Goal: Task Accomplishment & Management: Complete application form

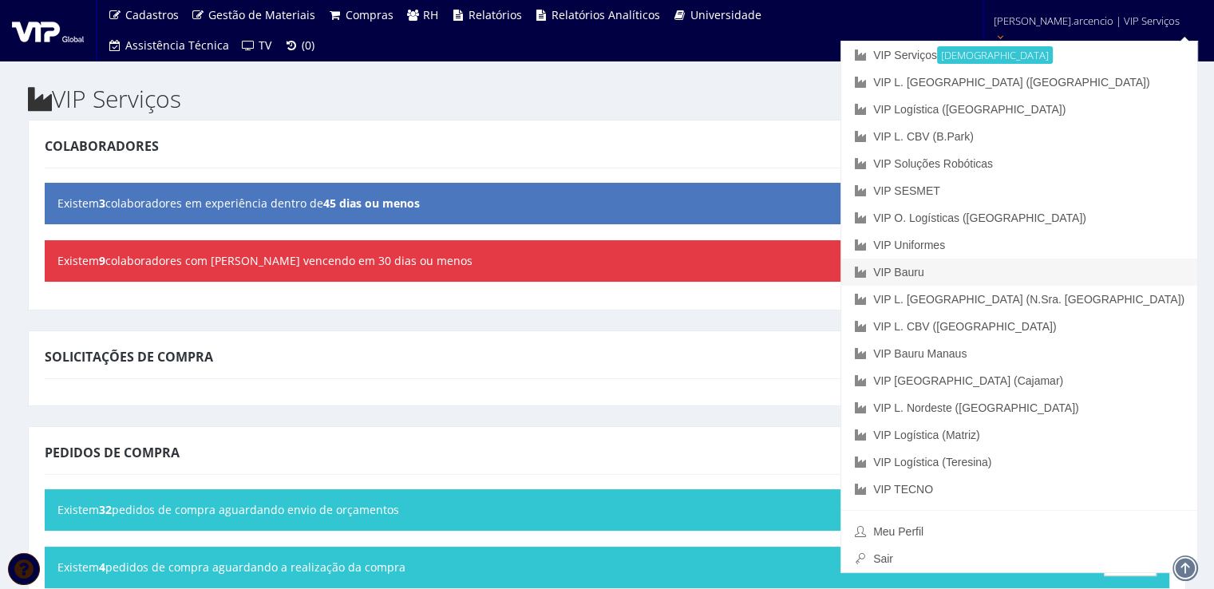
click at [1018, 271] on link "VIP Bauru" at bounding box center [1019, 272] width 356 height 27
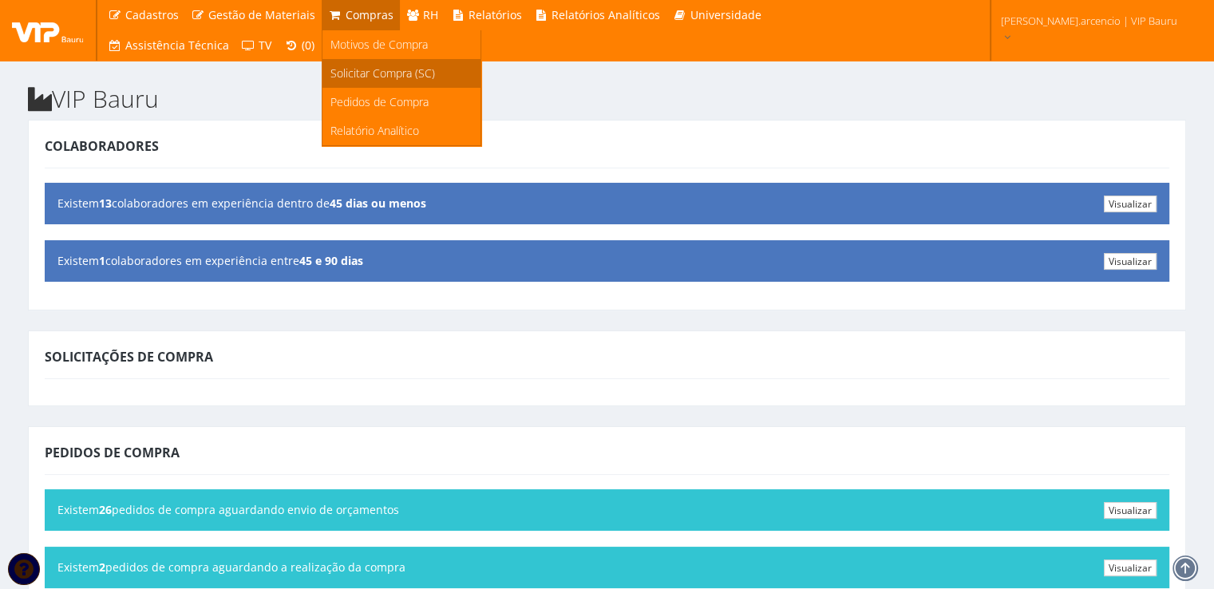
click at [358, 81] on span "Solicitar Compra (SC)" at bounding box center [382, 72] width 105 height 15
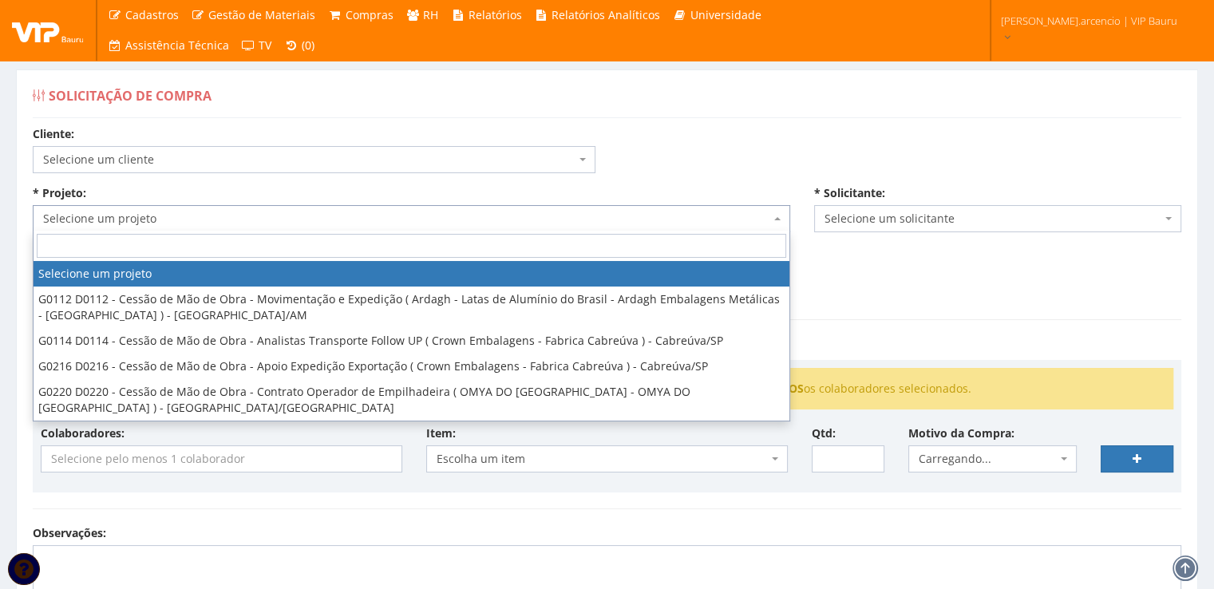
click at [778, 223] on span at bounding box center [778, 218] width 3 height 27
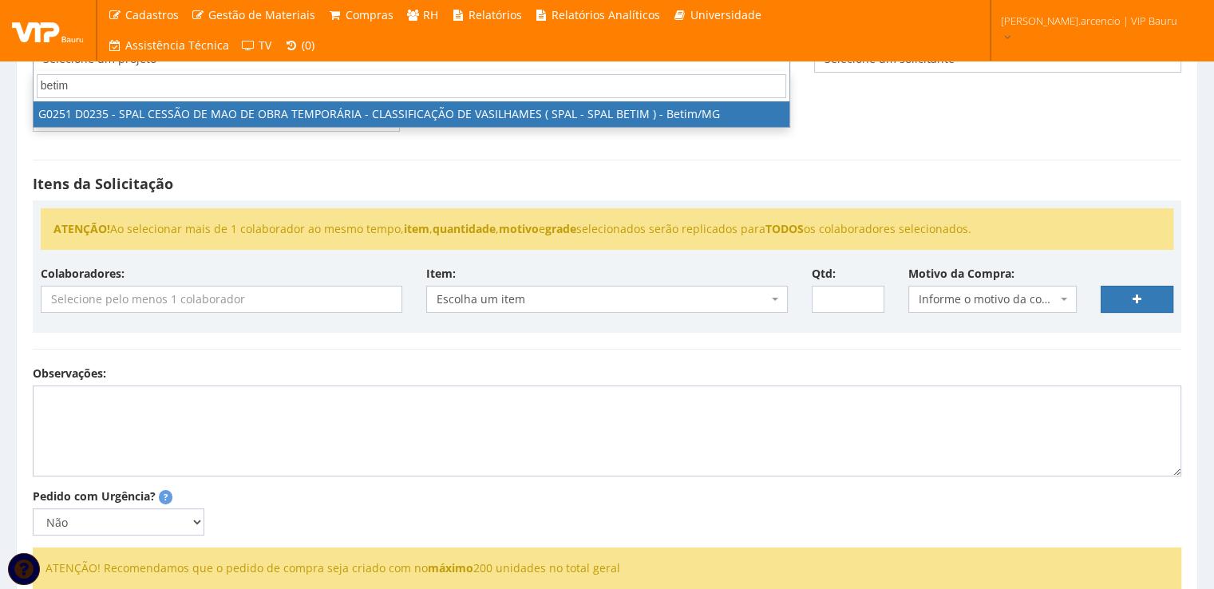
type input "betim"
select select "251"
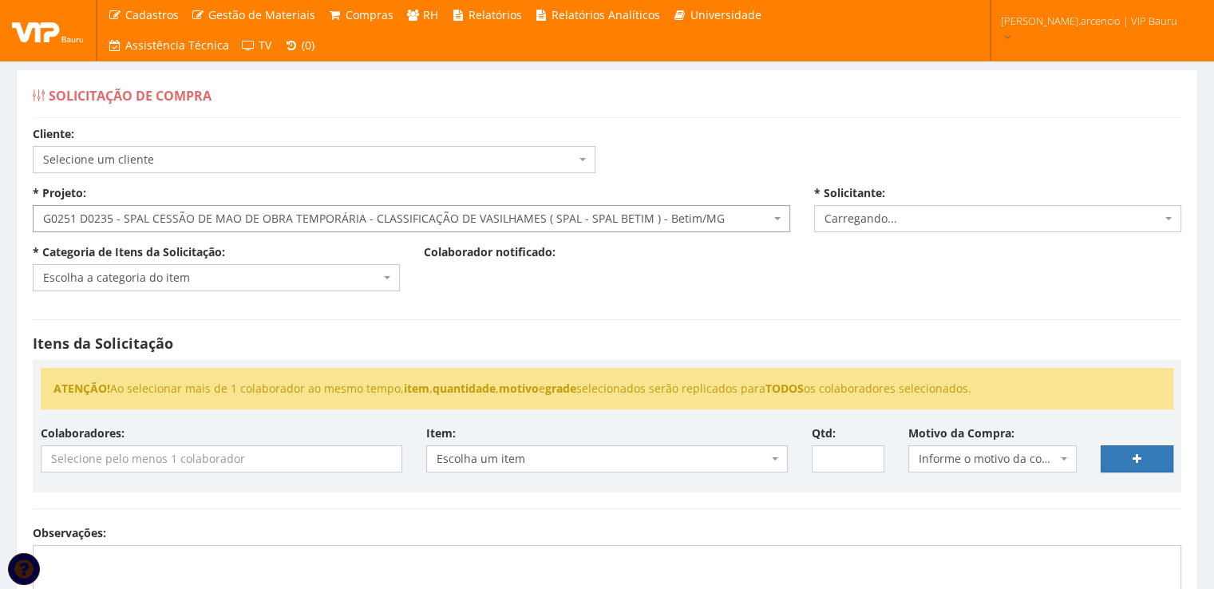
select select "3771"
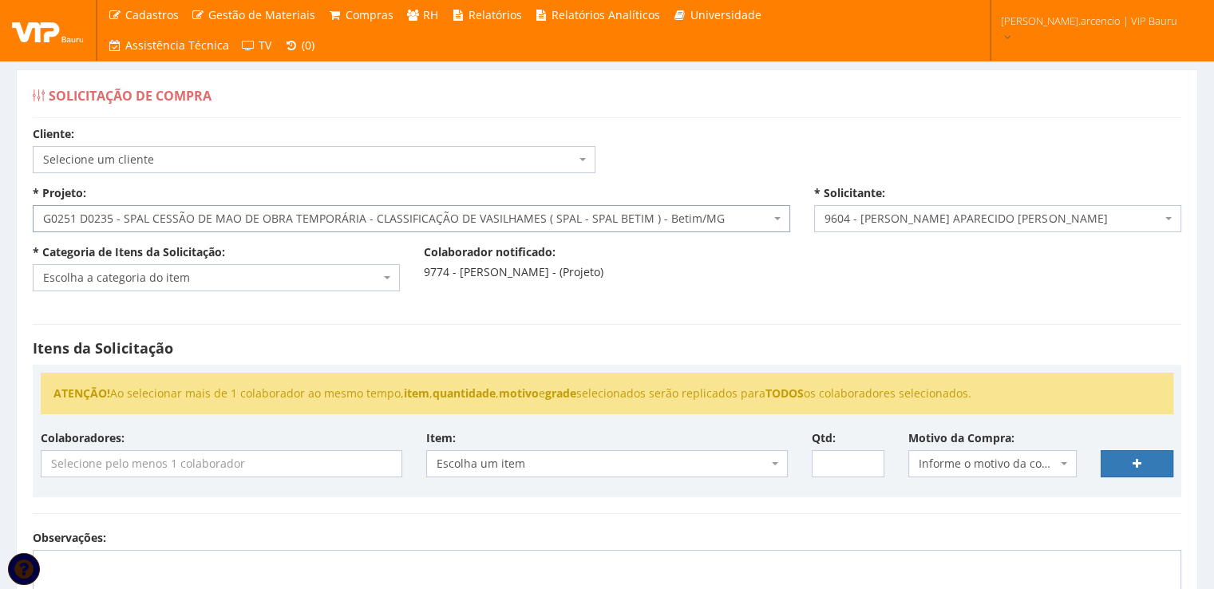
click at [389, 283] on span "Escolha a categoria do item" at bounding box center [216, 277] width 367 height 27
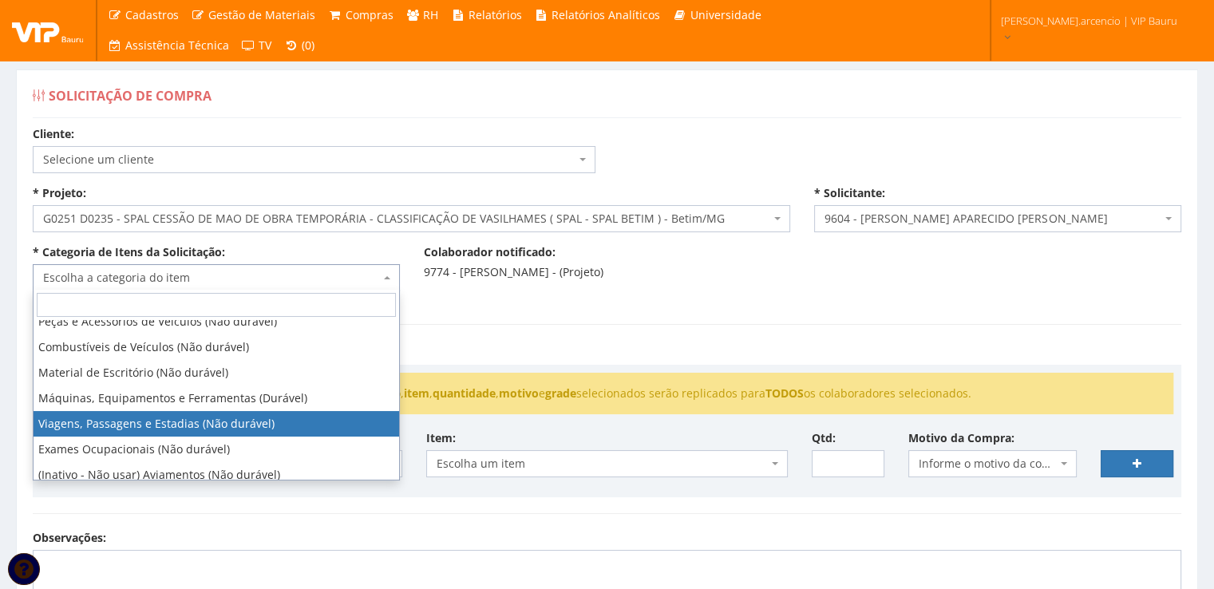
scroll to position [239, 0]
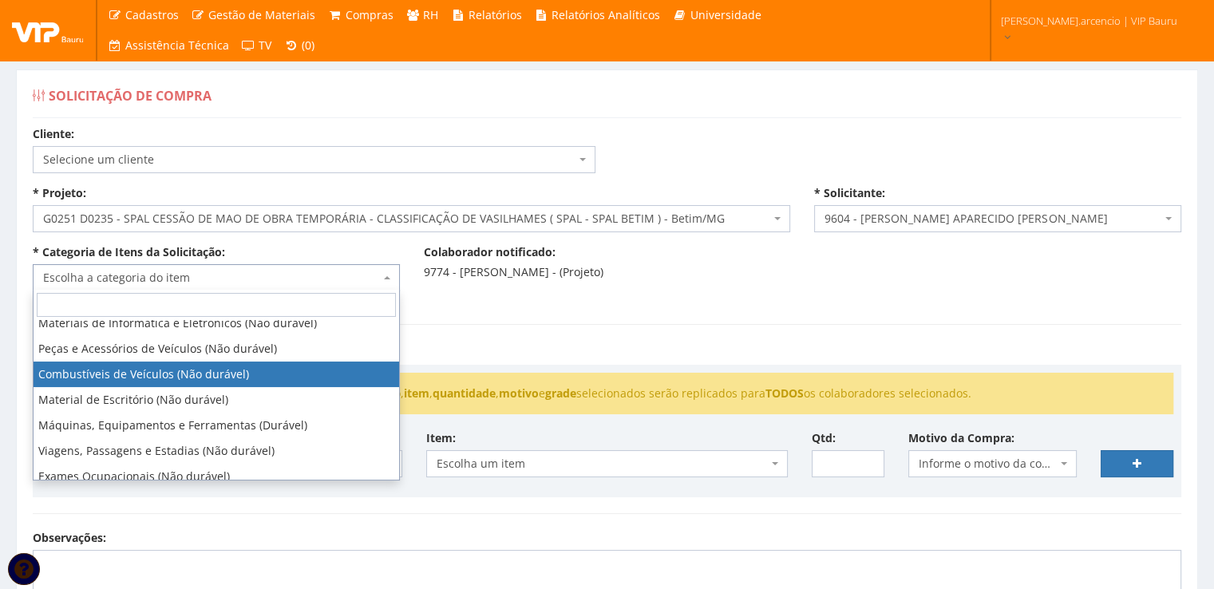
select select "11"
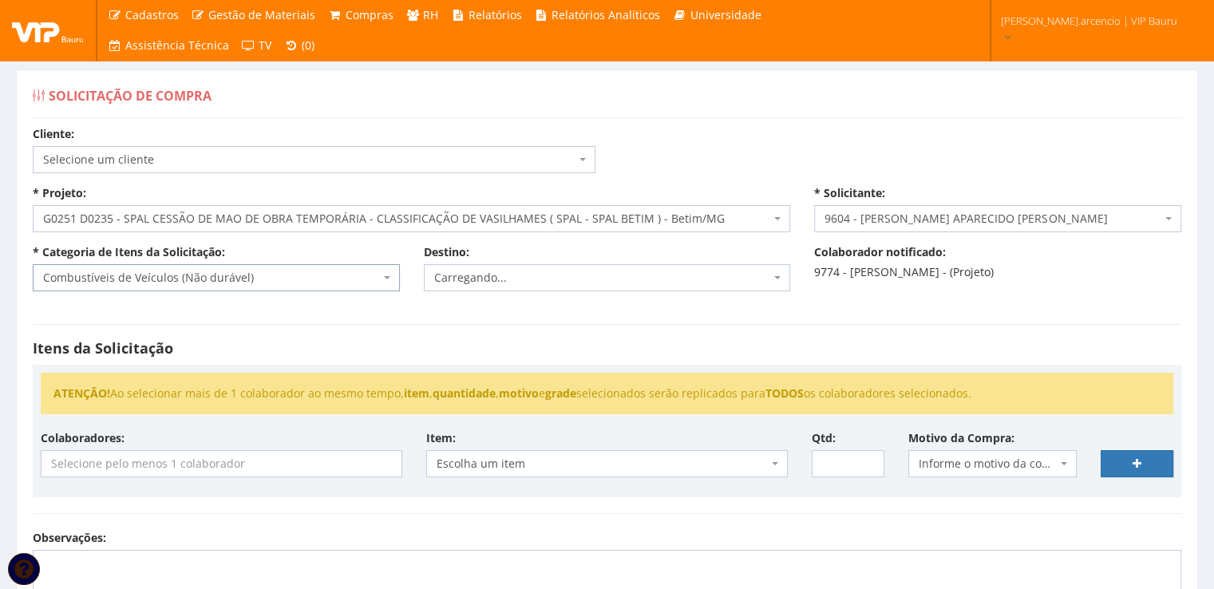
click at [330, 463] on input "search" at bounding box center [222, 464] width 360 height 26
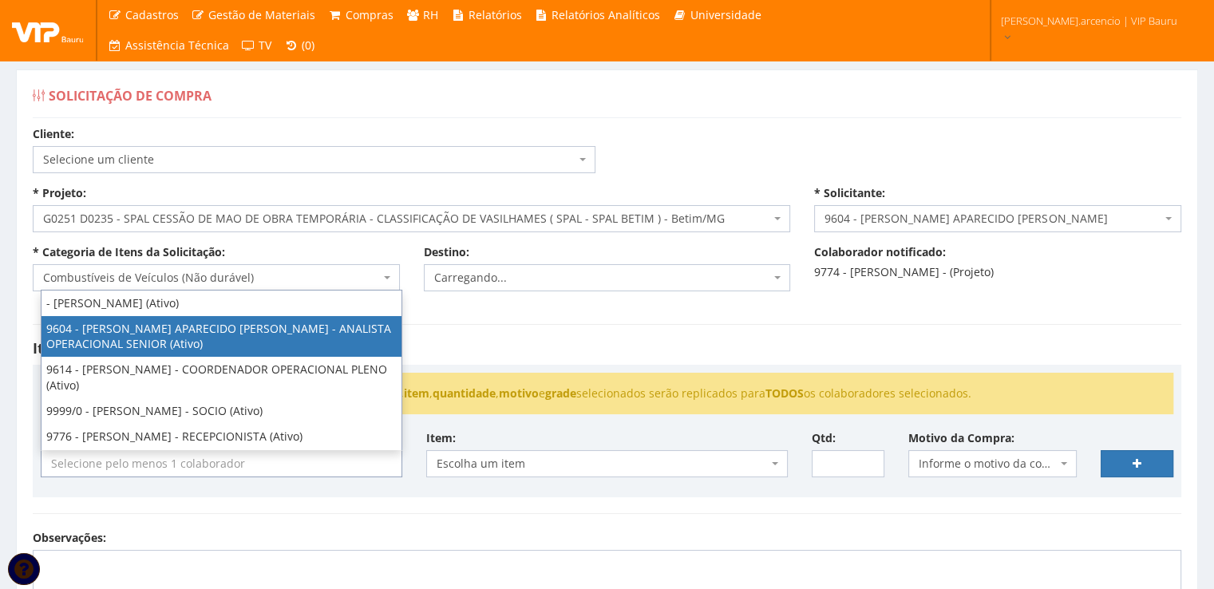
select select "3771"
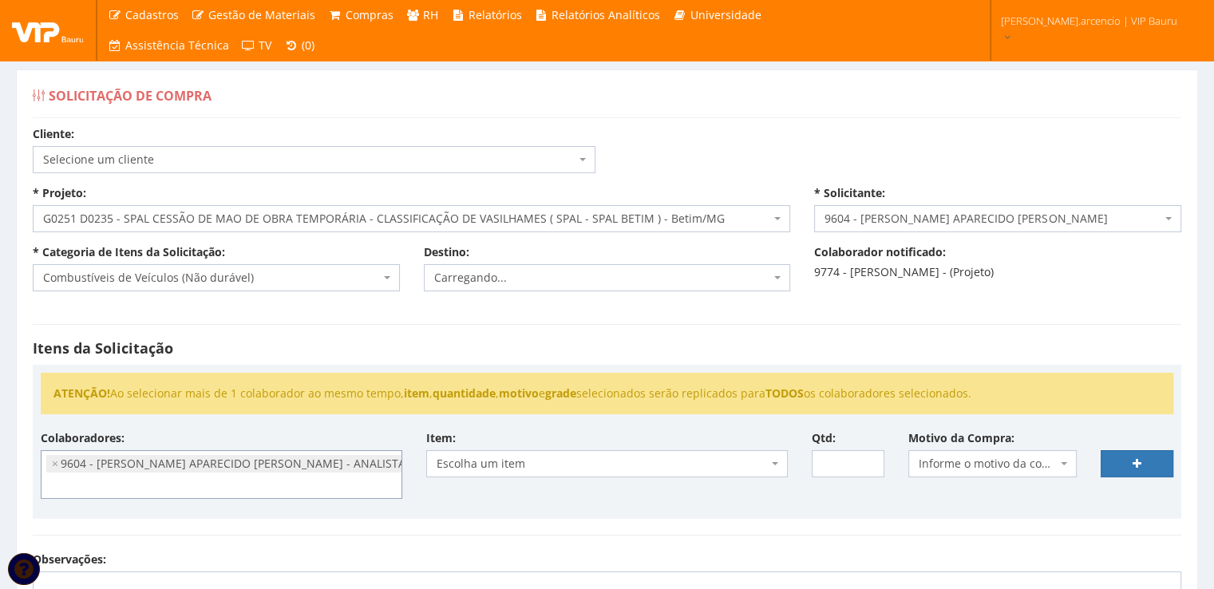
click at [773, 462] on b at bounding box center [775, 463] width 6 height 3
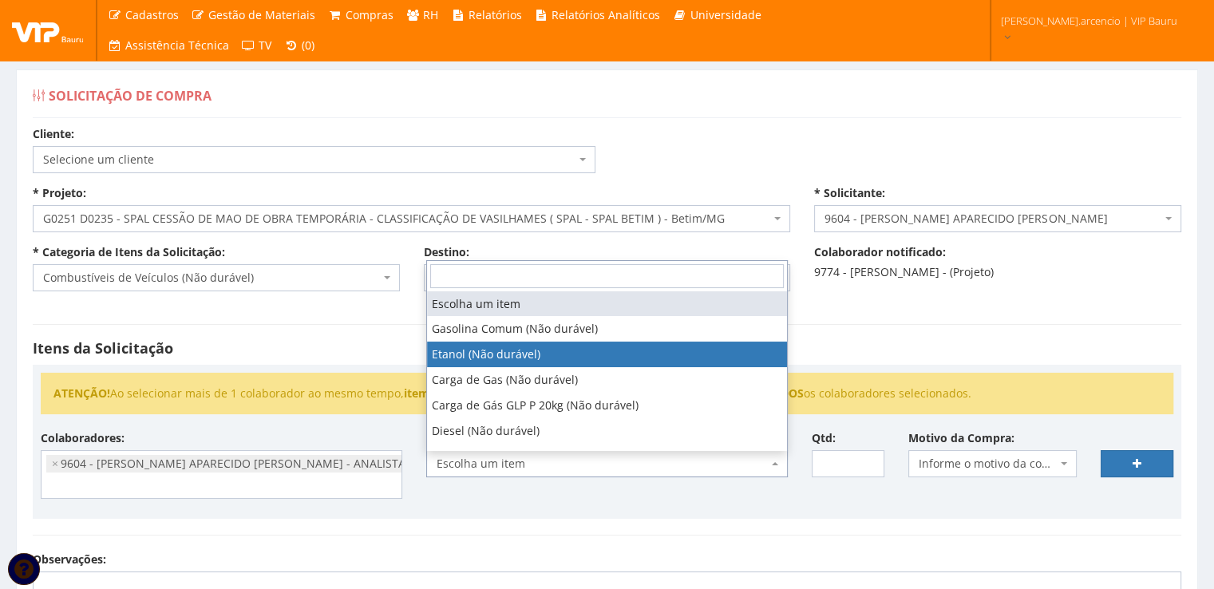
select select "384"
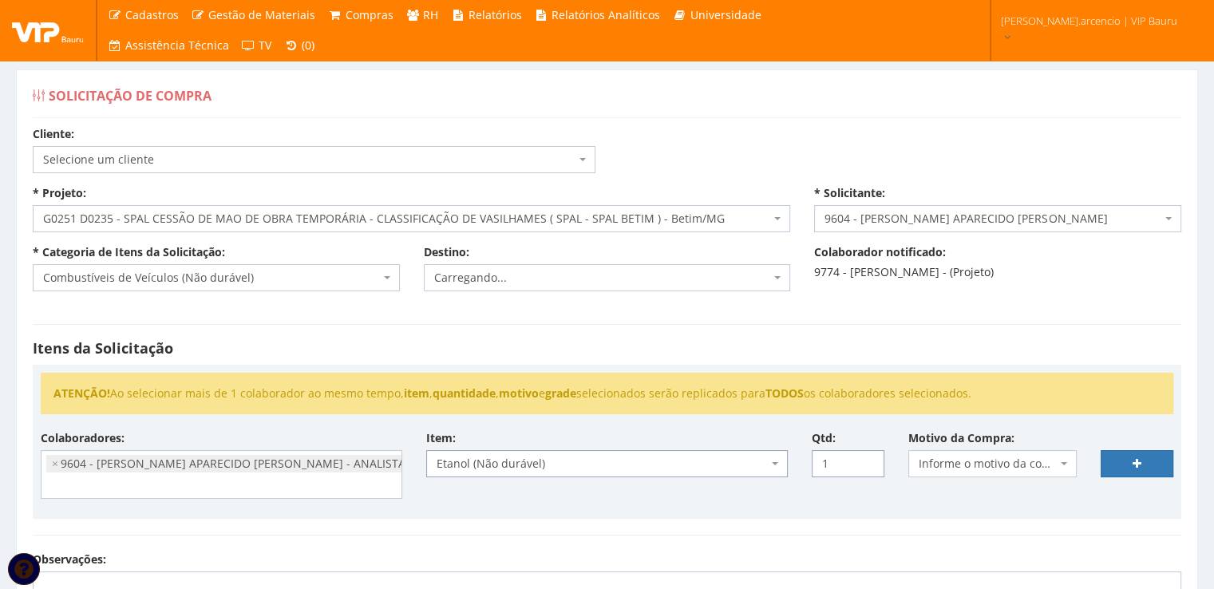
type input "1"
click at [868, 457] on input "1" at bounding box center [848, 463] width 73 height 27
click at [1073, 463] on span "Informe o motivo da compra" at bounding box center [992, 463] width 169 height 27
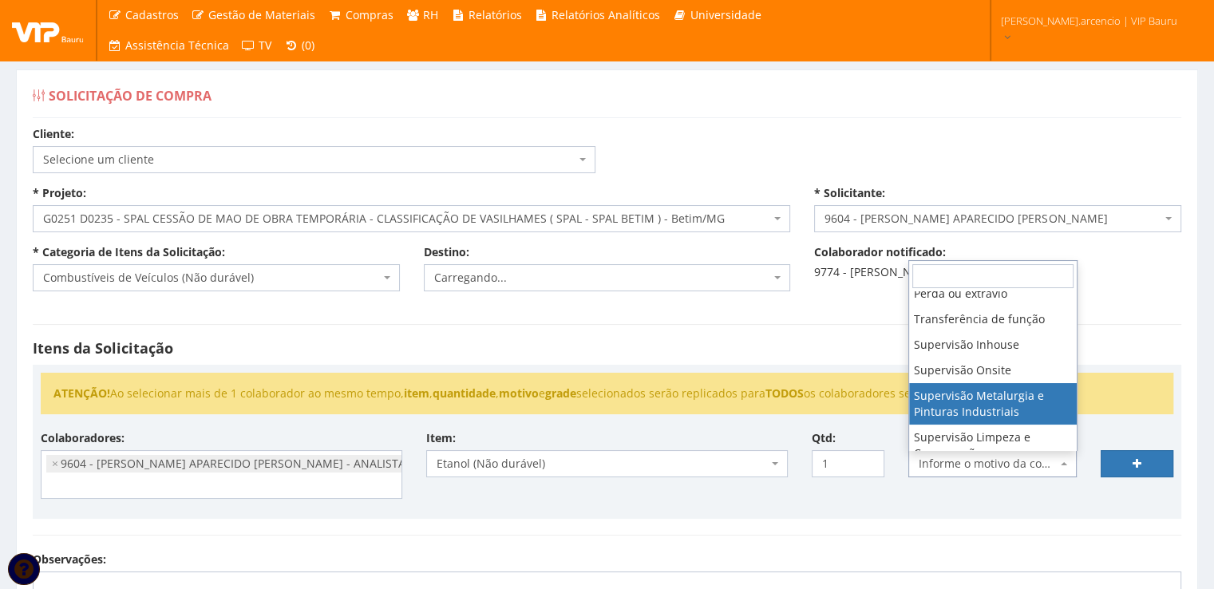
scroll to position [160, 0]
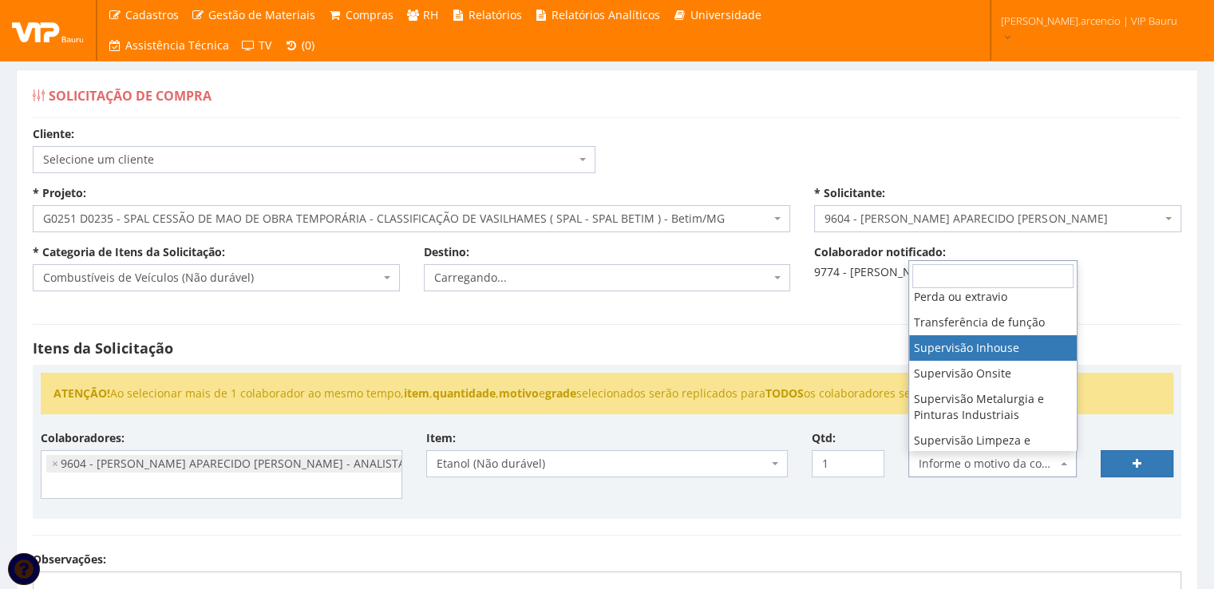
select select "8"
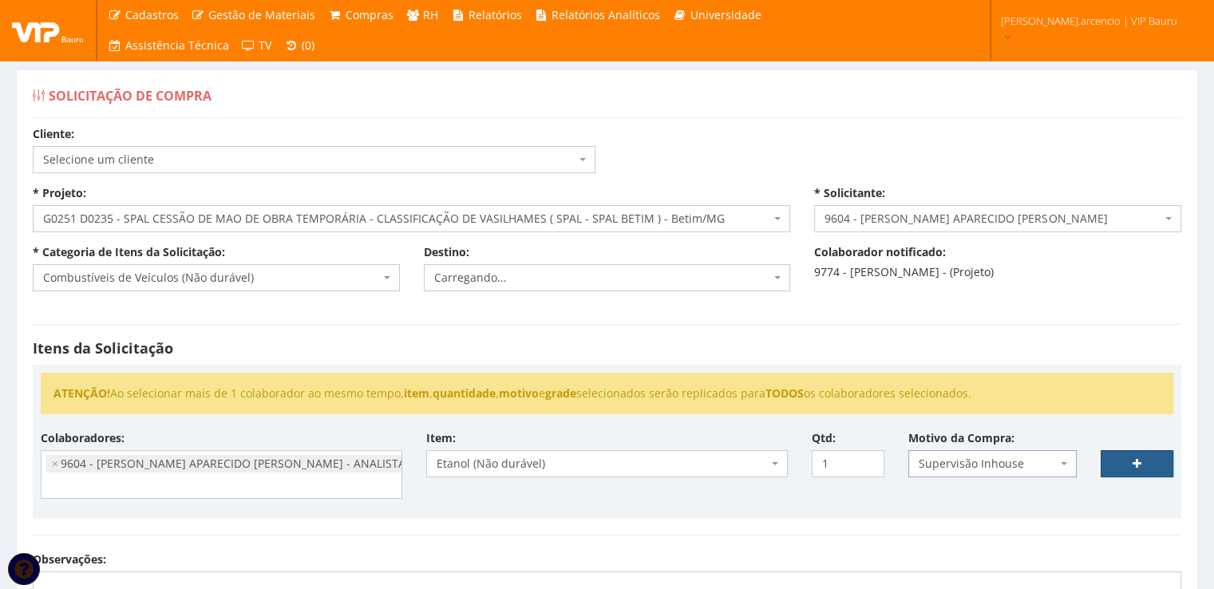
click at [1114, 462] on link at bounding box center [1137, 463] width 73 height 27
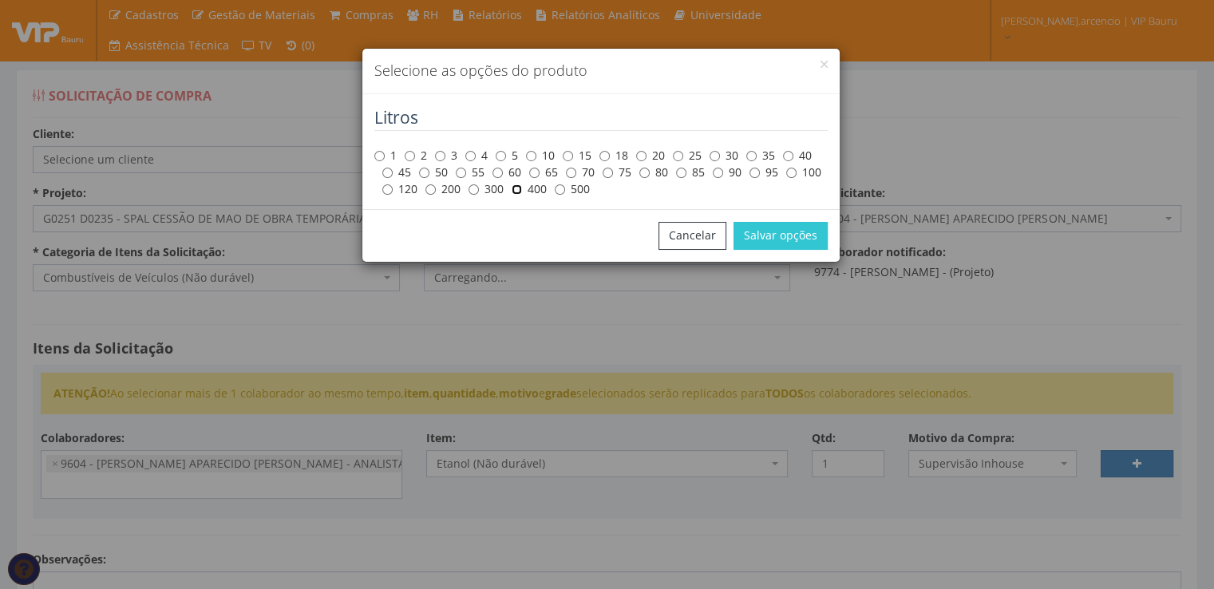
click at [515, 191] on input "400" at bounding box center [517, 189] width 10 height 10
radio input "true"
click at [752, 237] on button "Salvar opções" at bounding box center [780, 235] width 94 height 27
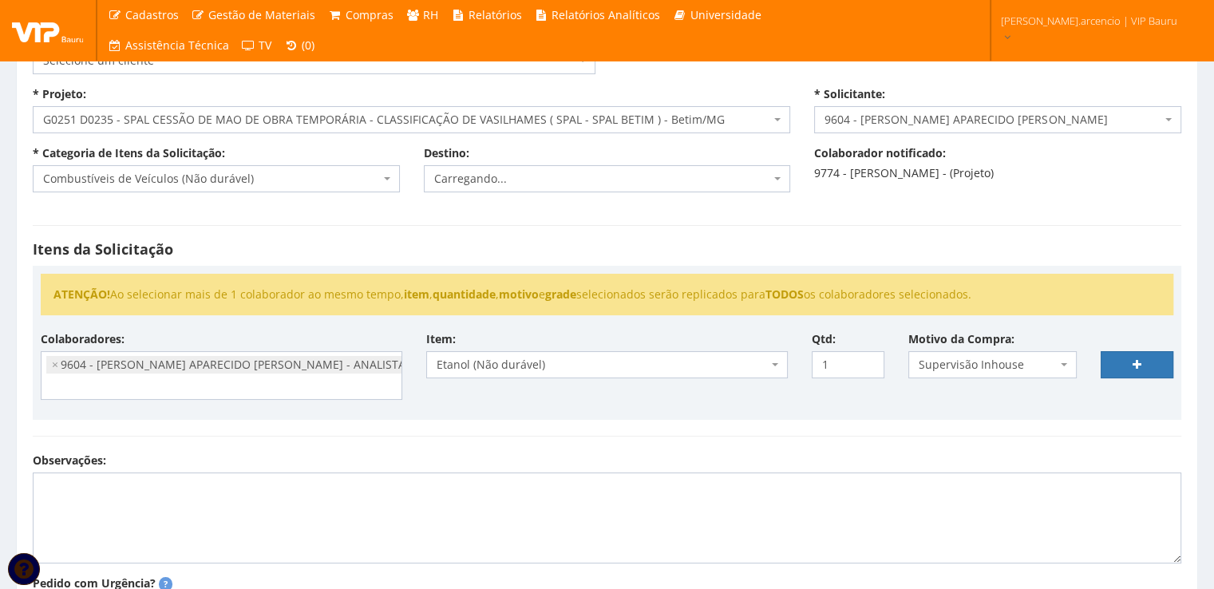
select select
type input "0"
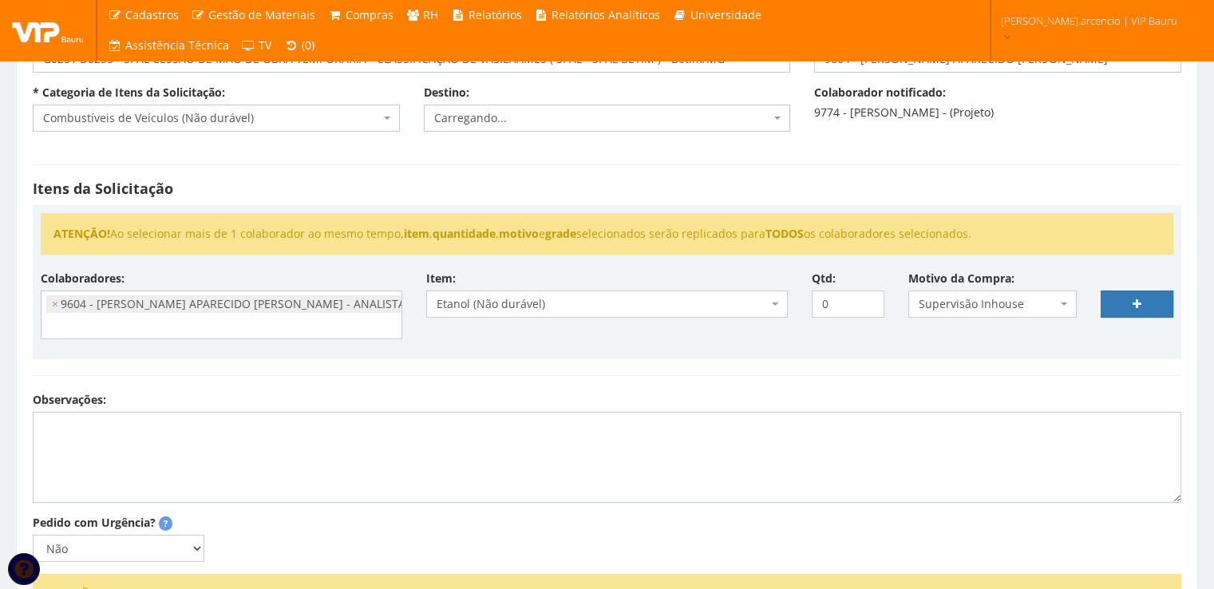
select select
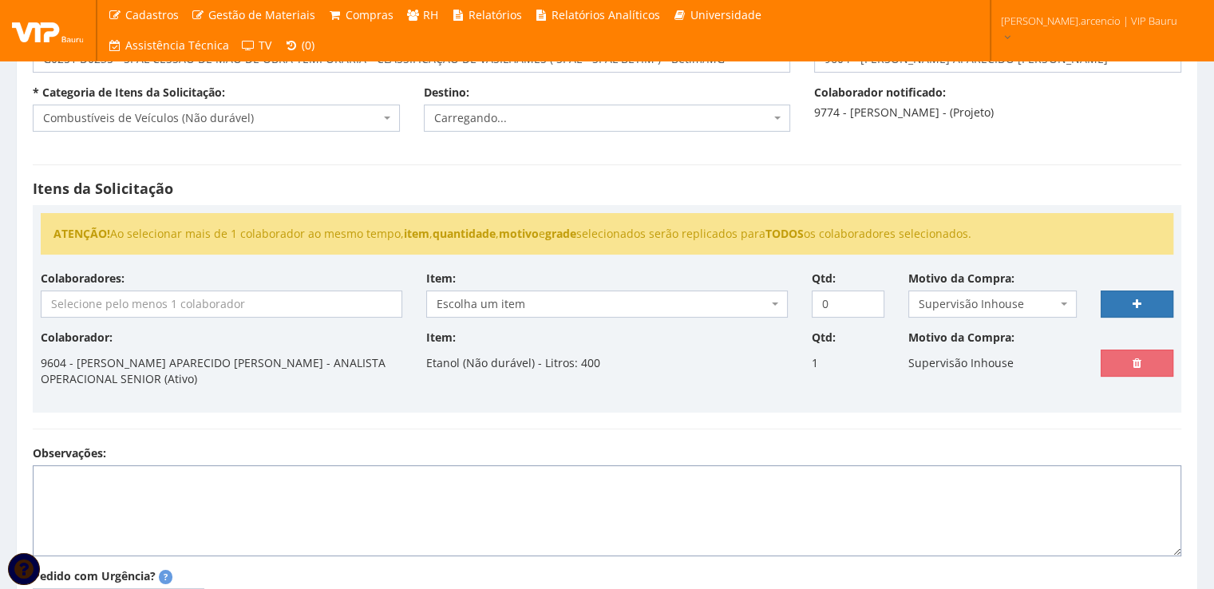
click at [109, 485] on textarea "Observações:" at bounding box center [607, 510] width 1148 height 91
click at [83, 477] on textarea "Valor: 1000,00" at bounding box center [607, 510] width 1148 height 91
click at [69, 475] on textarea "Valor: 1.000,00" at bounding box center [607, 510] width 1148 height 91
type textarea "Valor de Combustível: 1.000,00"
click at [389, 119] on b at bounding box center [387, 118] width 6 height 3
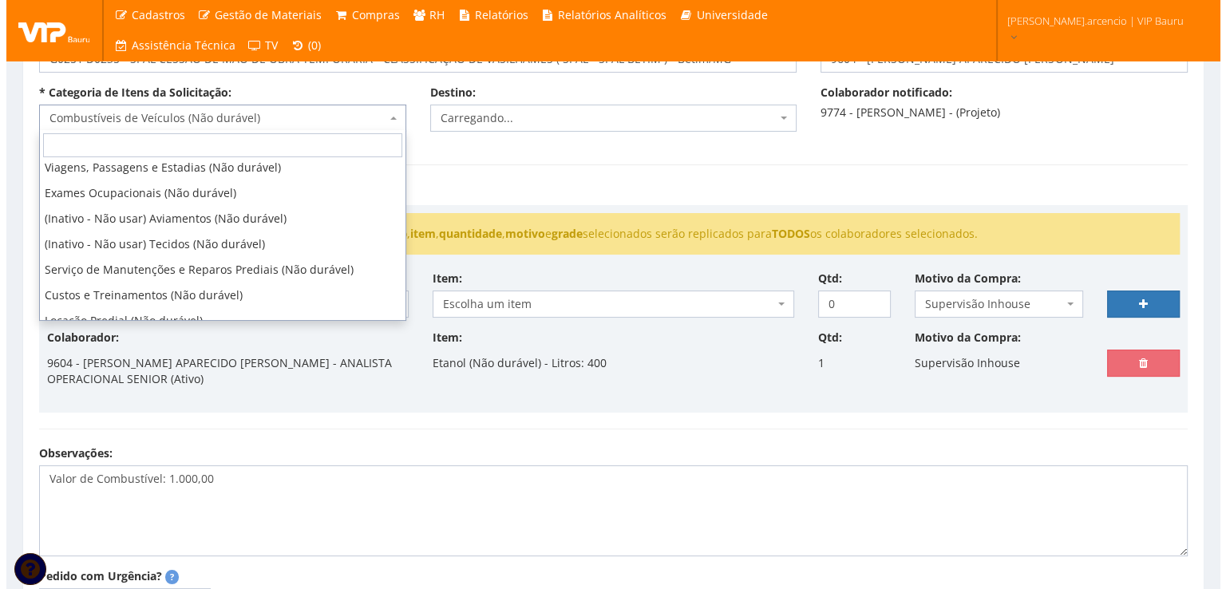
scroll to position [335, 0]
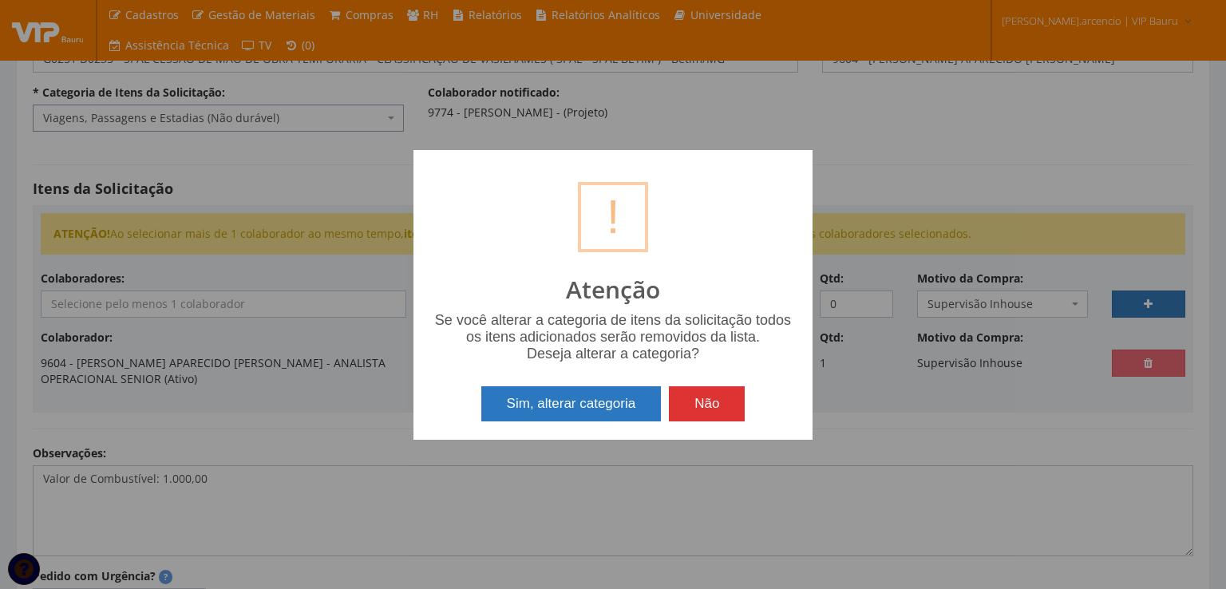
click at [559, 406] on button "Sim, alterar categoria" at bounding box center [571, 403] width 180 height 35
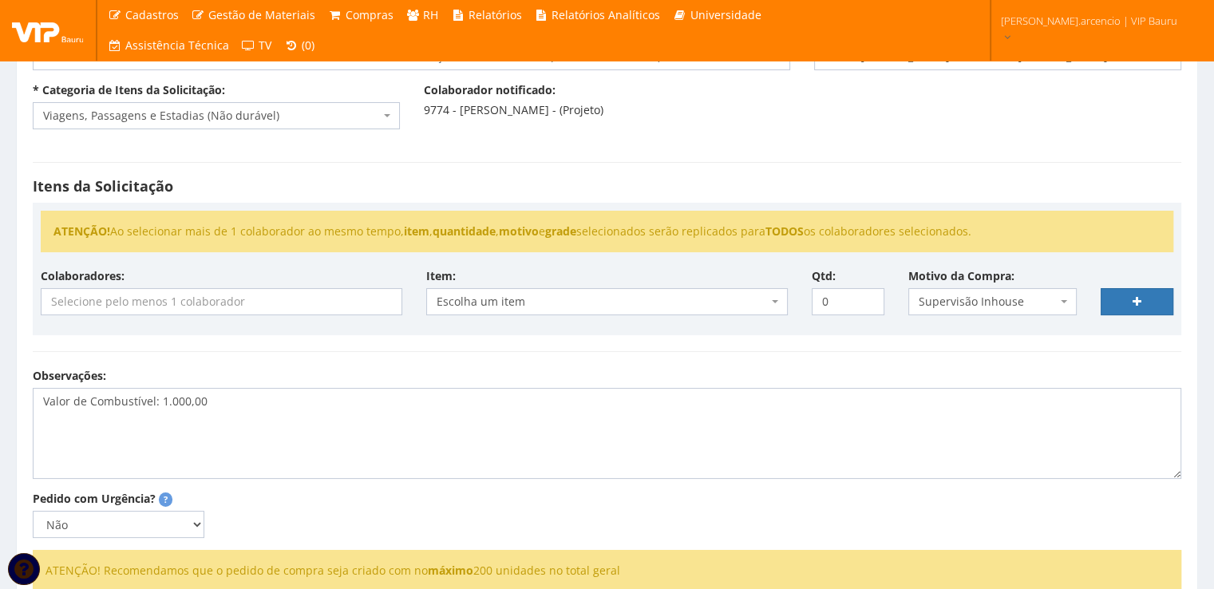
scroll to position [160, 0]
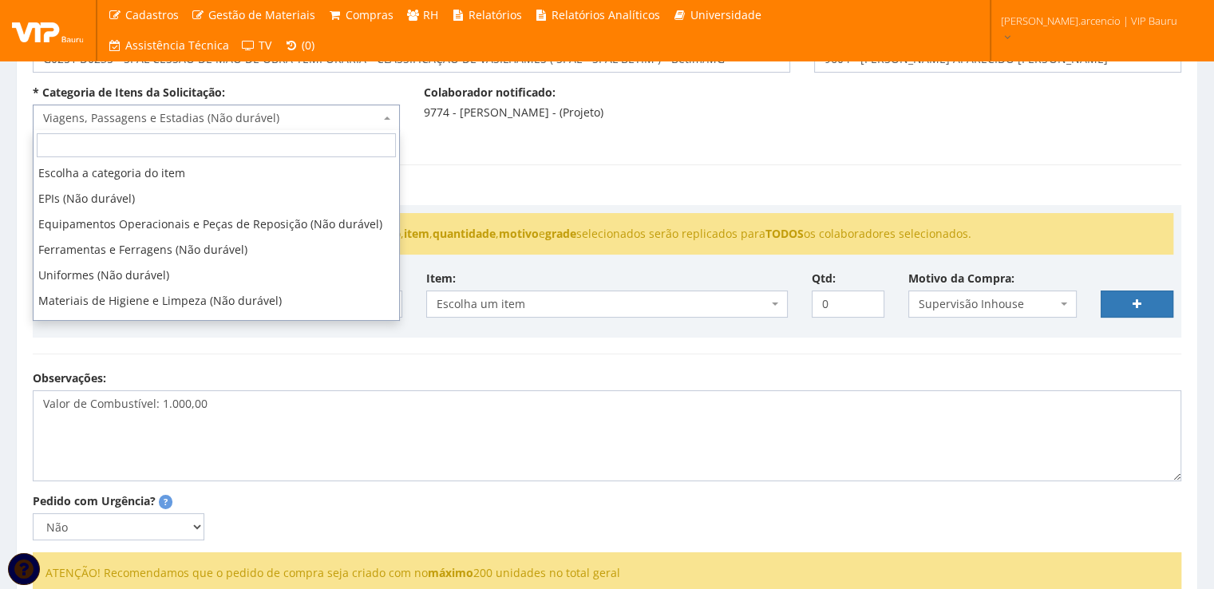
click at [399, 114] on span "Viagens, Passagens e Estadias (Não durável)" at bounding box center [216, 118] width 367 height 27
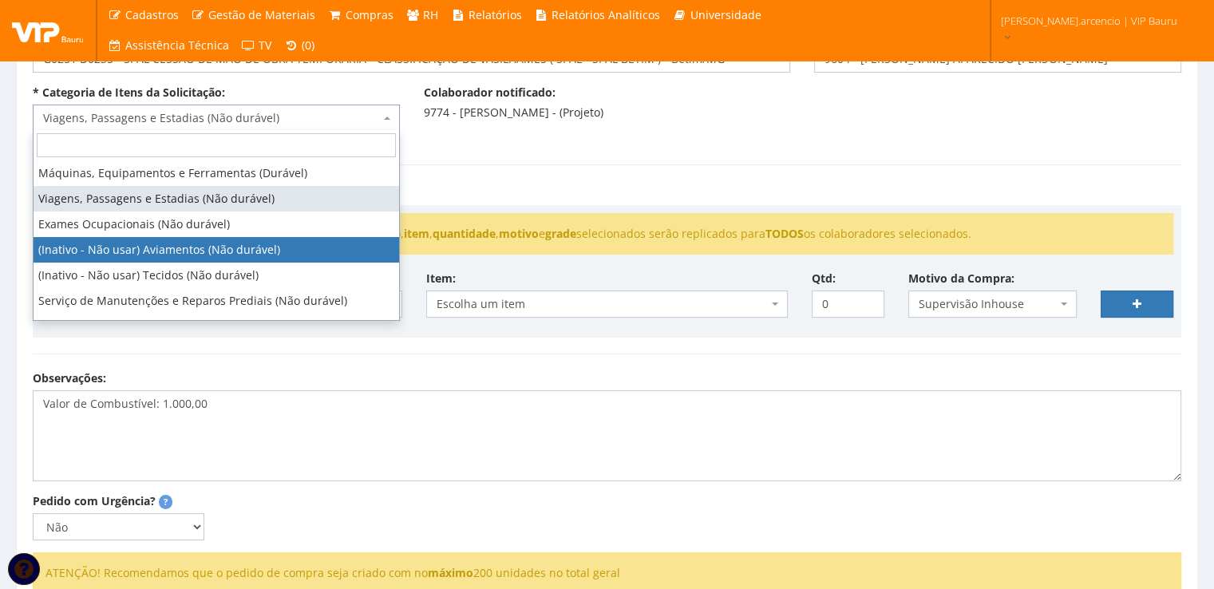
scroll to position [172, 0]
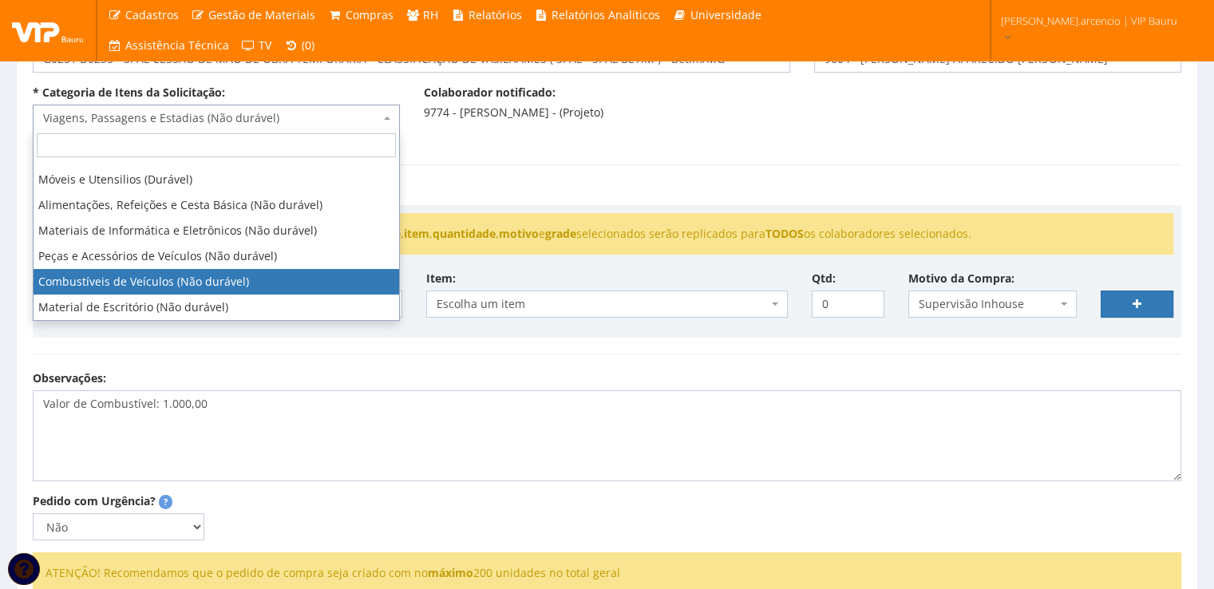
select select "11"
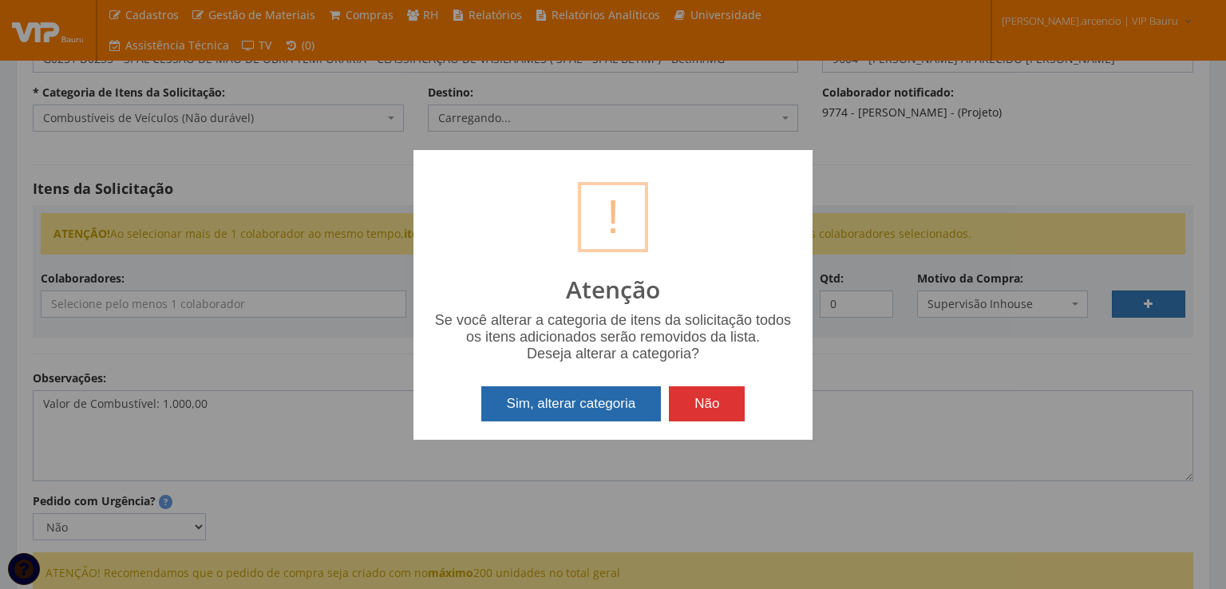
click at [567, 391] on button "Sim, alterar categoria" at bounding box center [571, 403] width 180 height 35
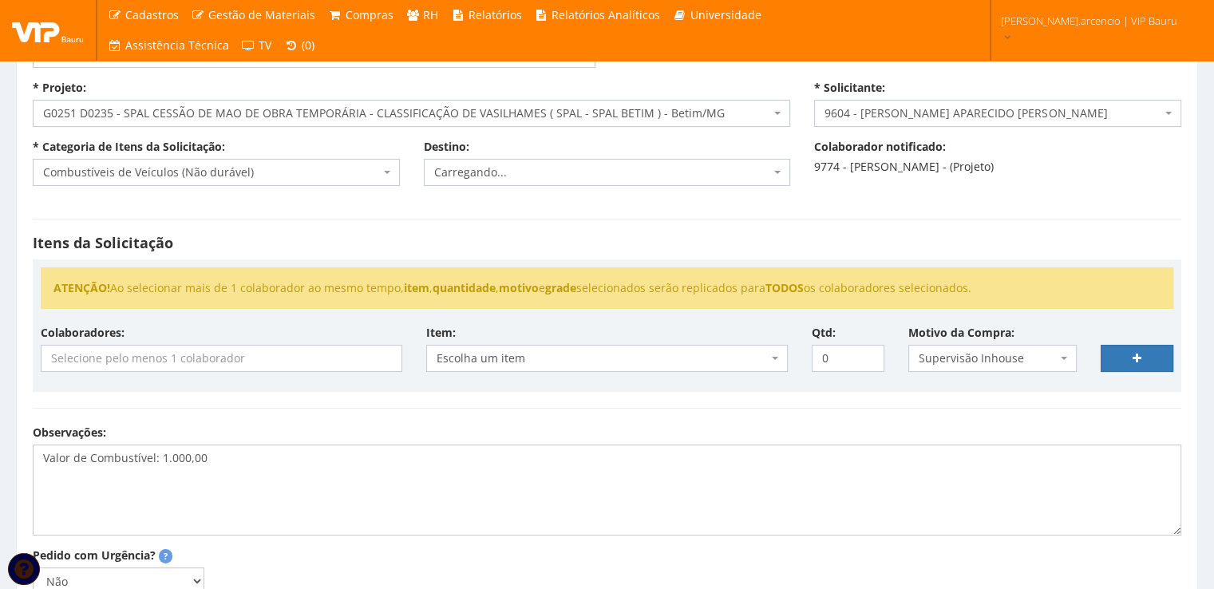
scroll to position [77, 0]
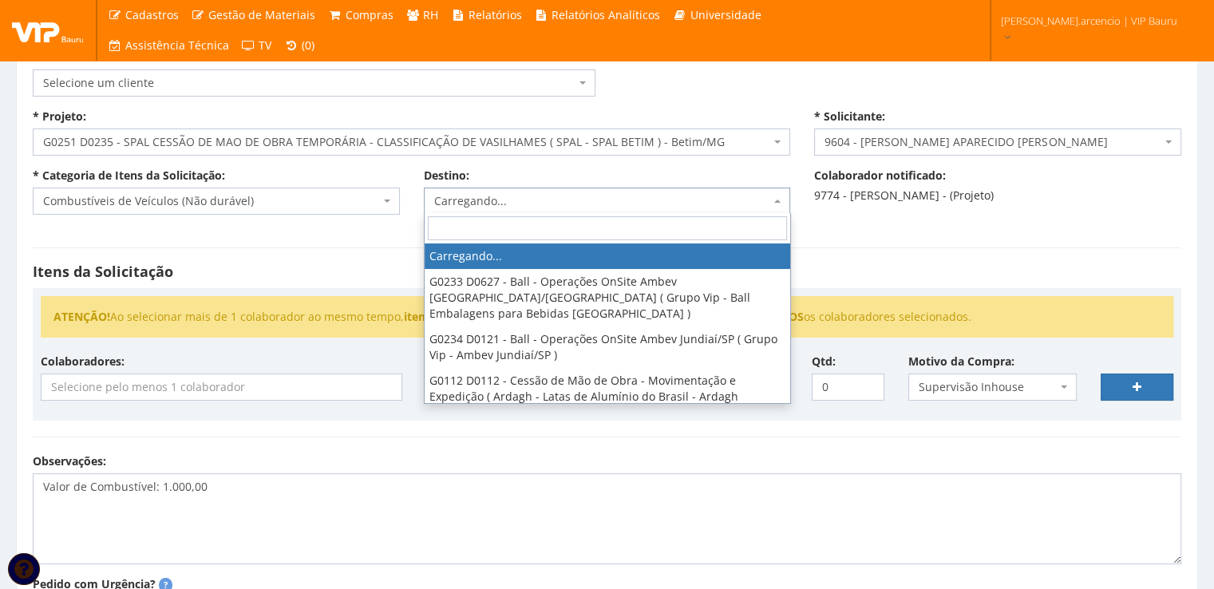
click at [778, 196] on span at bounding box center [778, 201] width 3 height 27
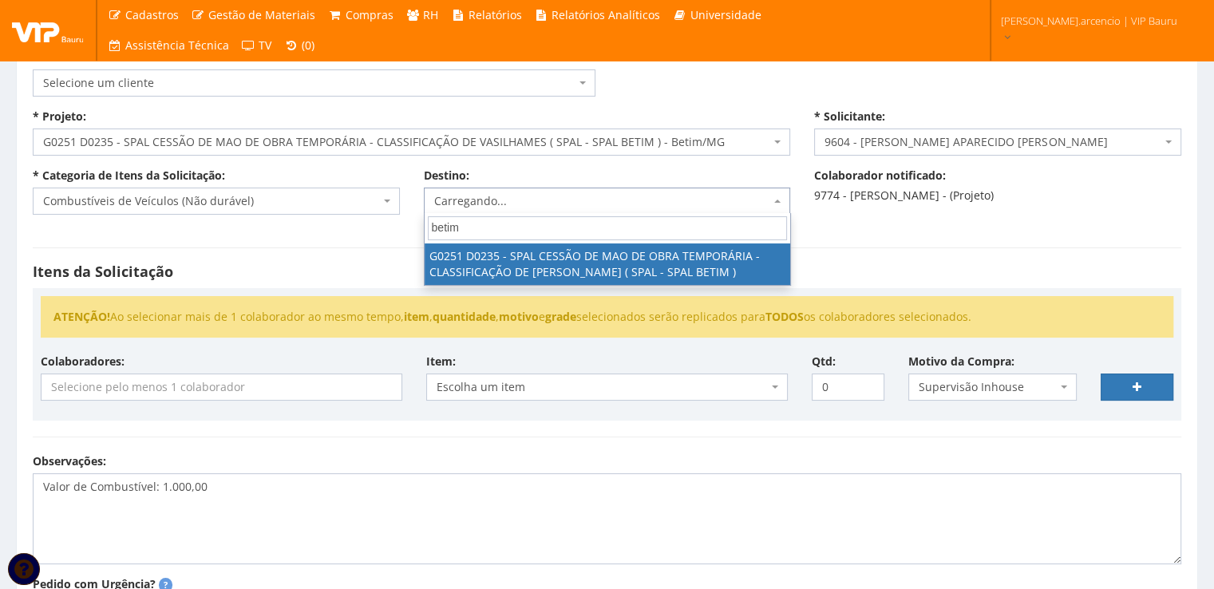
type input "betim"
select select "251"
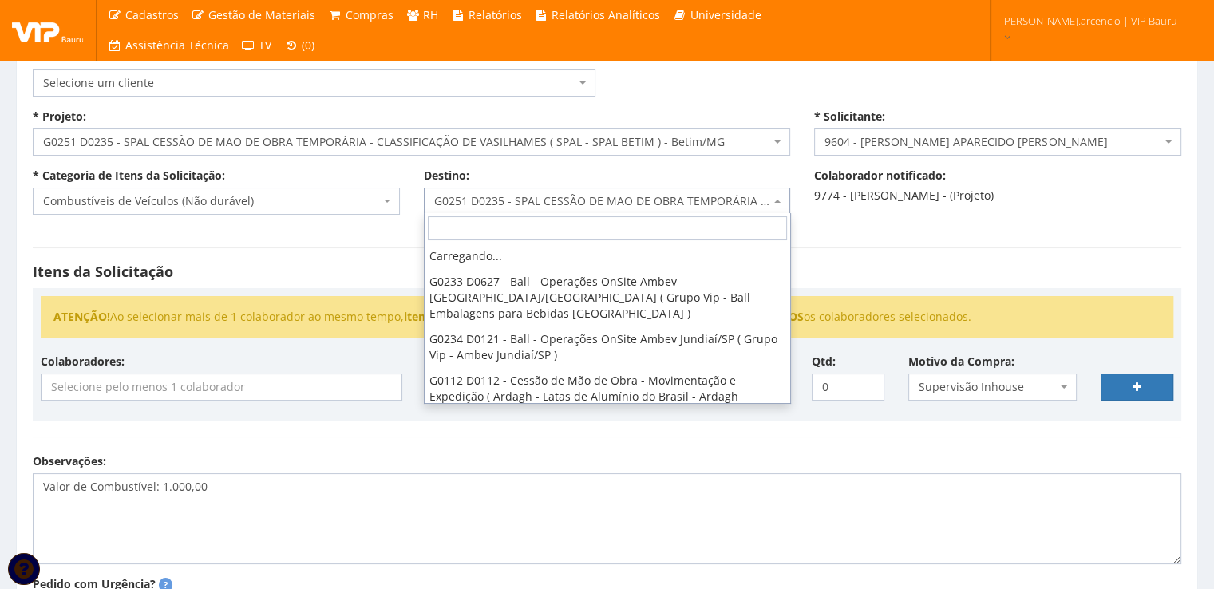
click at [776, 196] on span "G0251 D0235 - SPAL CESSÃO DE MAO DE OBRA TEMPORÁRIA - CLASSIFICAÇÃO DE [PERSON_…" at bounding box center [607, 201] width 367 height 27
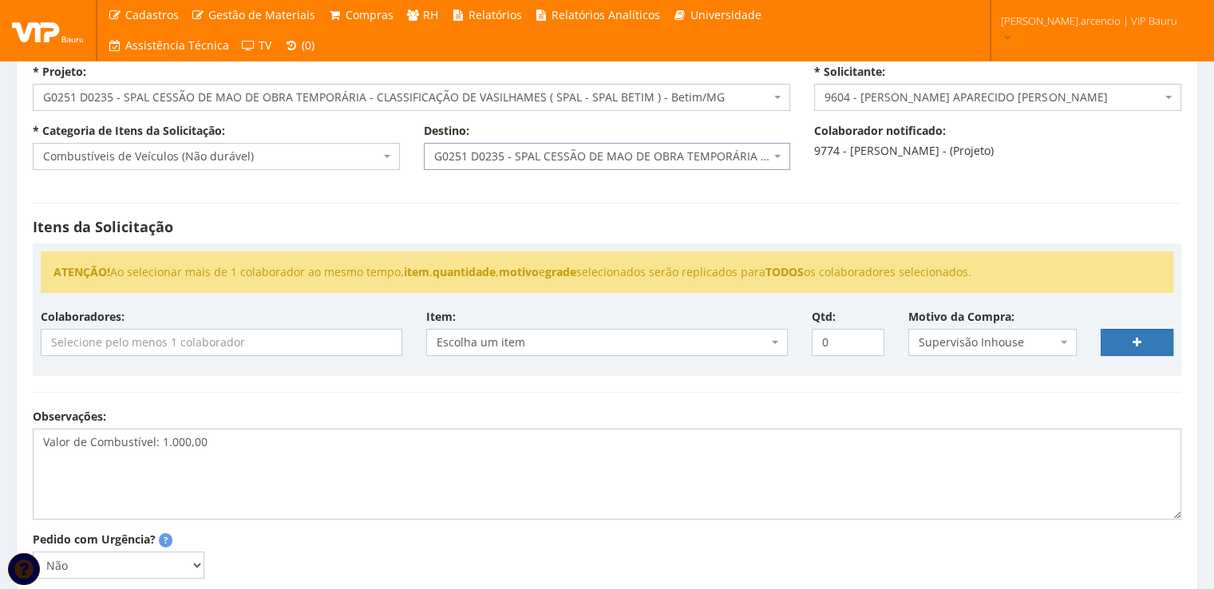
scroll to position [156, 0]
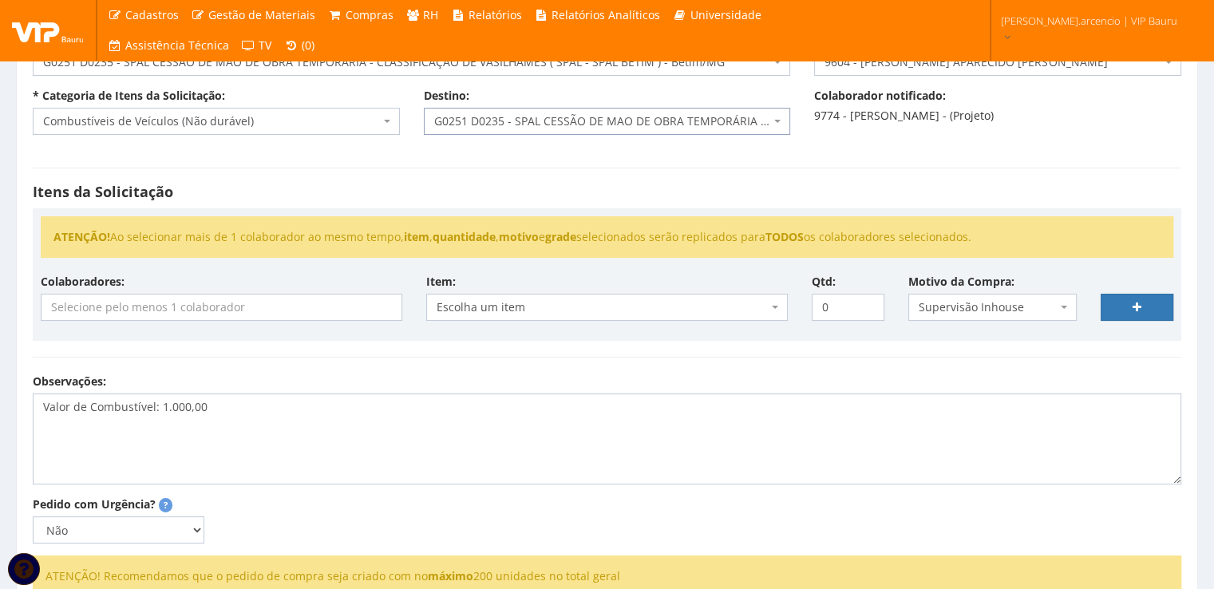
click at [204, 298] on input "search" at bounding box center [222, 308] width 360 height 26
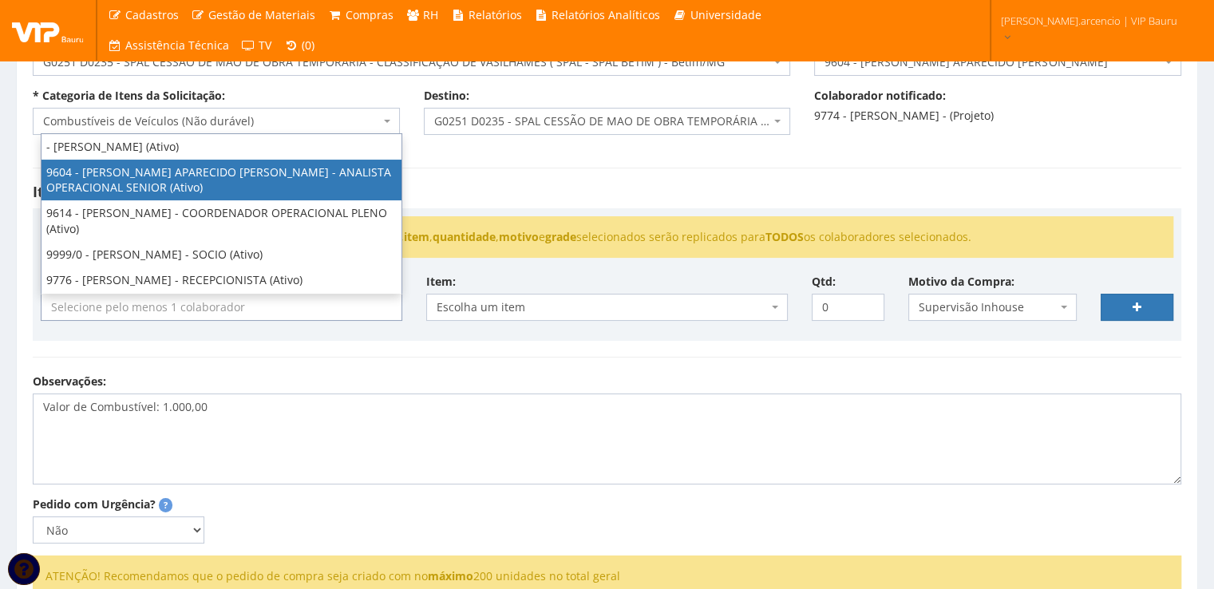
select select "3771"
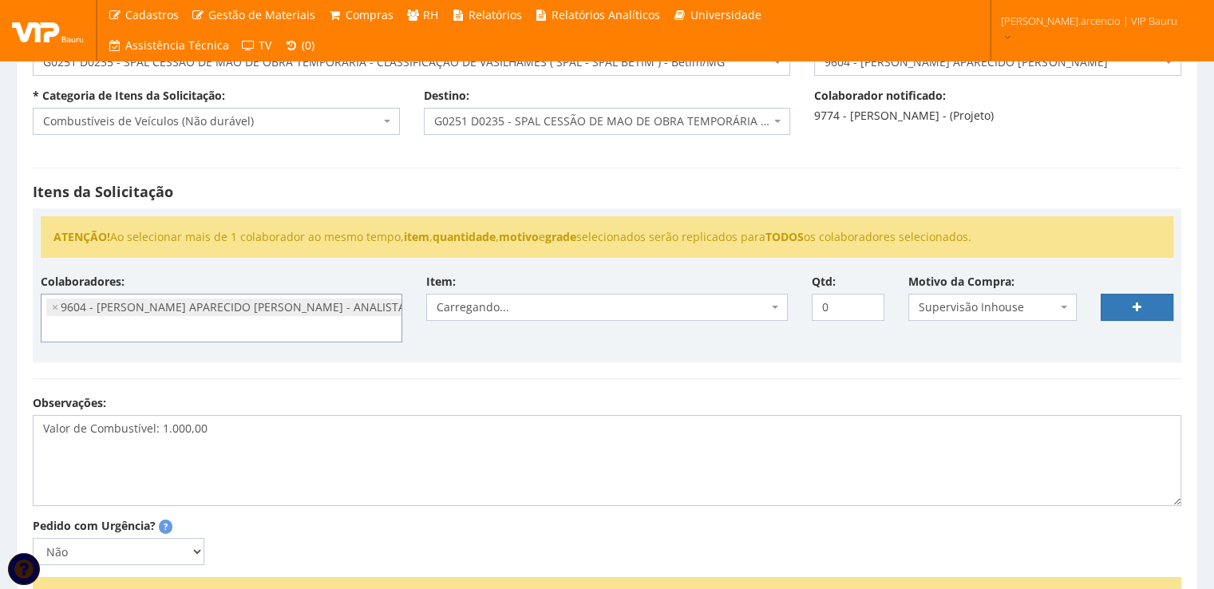
scroll to position [16, 0]
click at [782, 307] on span "Escolha um item" at bounding box center [607, 307] width 362 height 27
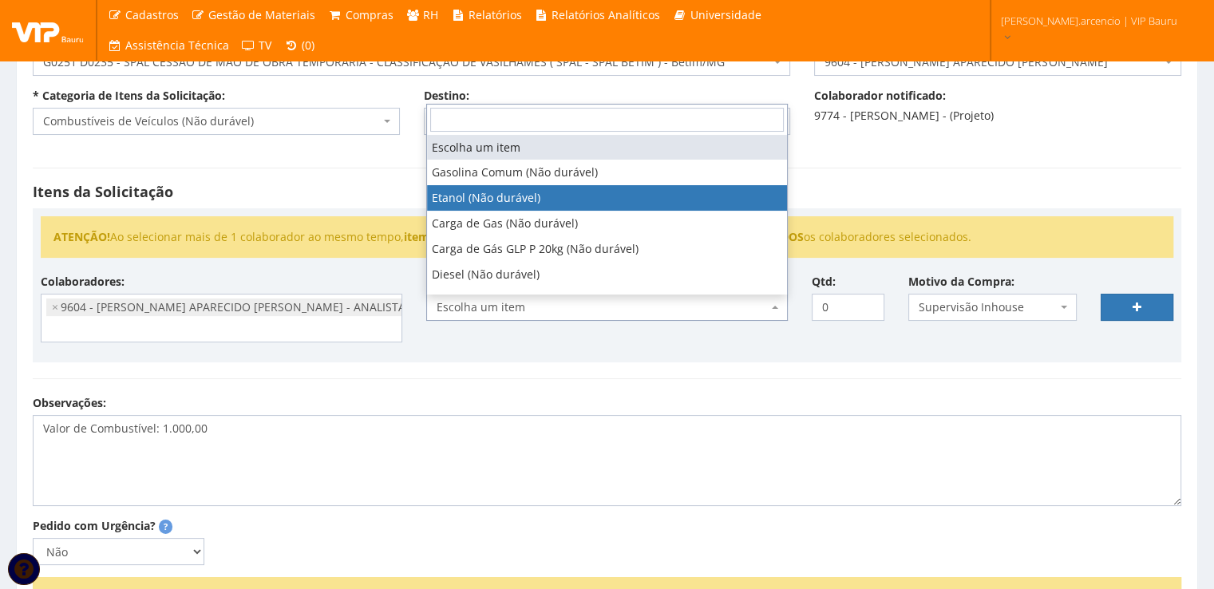
select select "384"
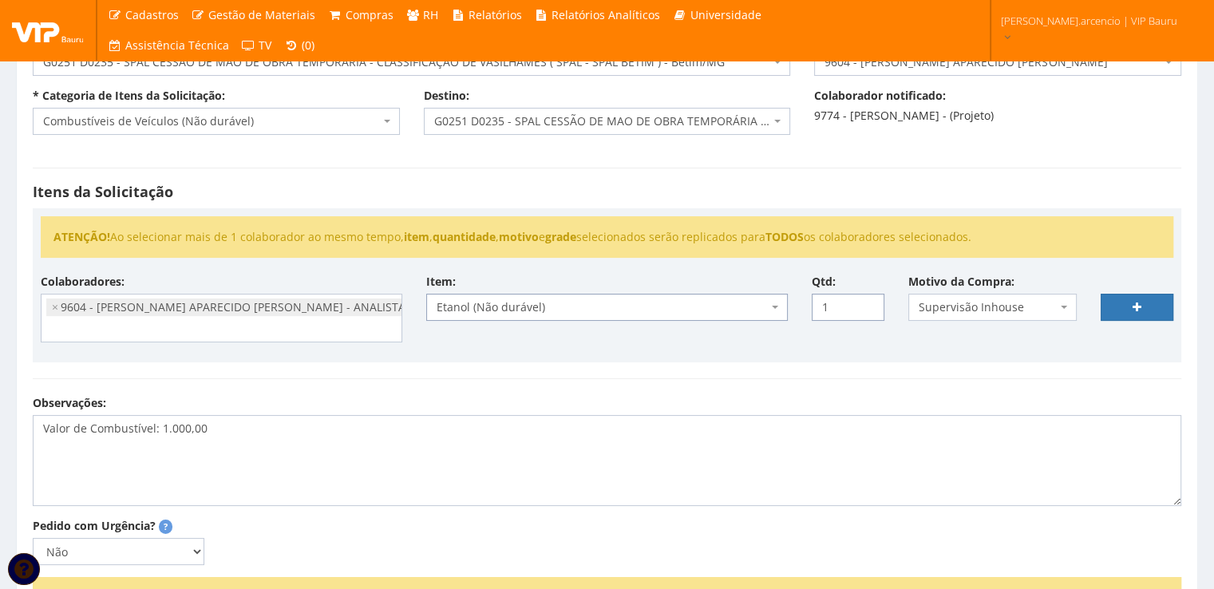
type input "1"
click at [868, 299] on input "1" at bounding box center [848, 307] width 73 height 27
click at [1109, 307] on link at bounding box center [1137, 307] width 73 height 27
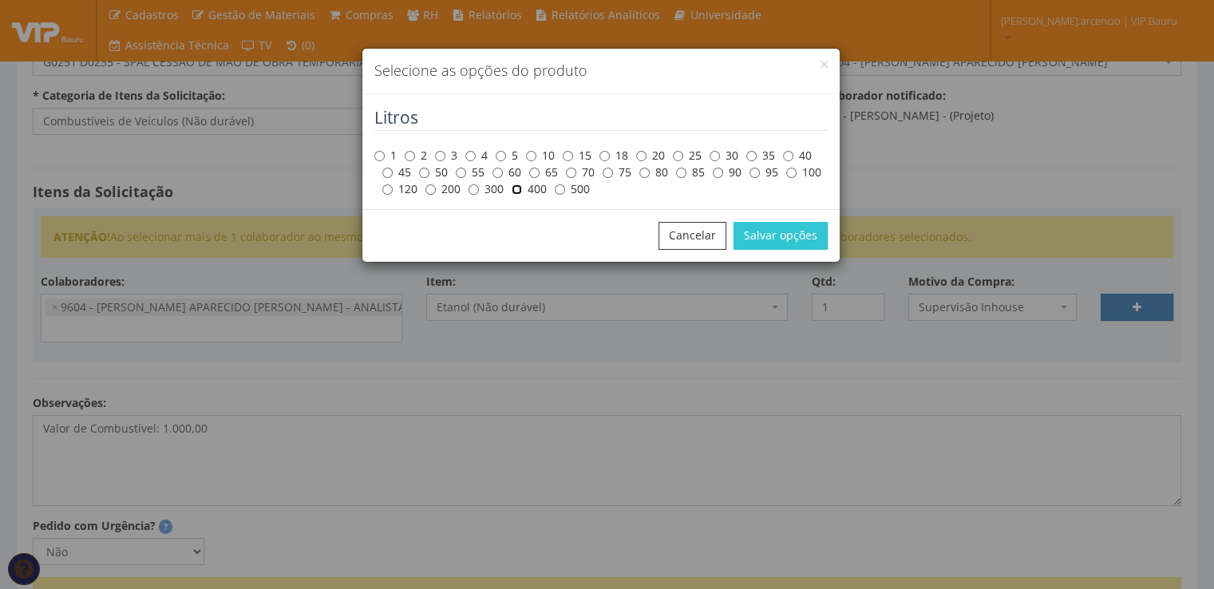
click at [515, 192] on input "400" at bounding box center [517, 189] width 10 height 10
radio input "true"
click at [753, 243] on button "Salvar opções" at bounding box center [780, 235] width 94 height 27
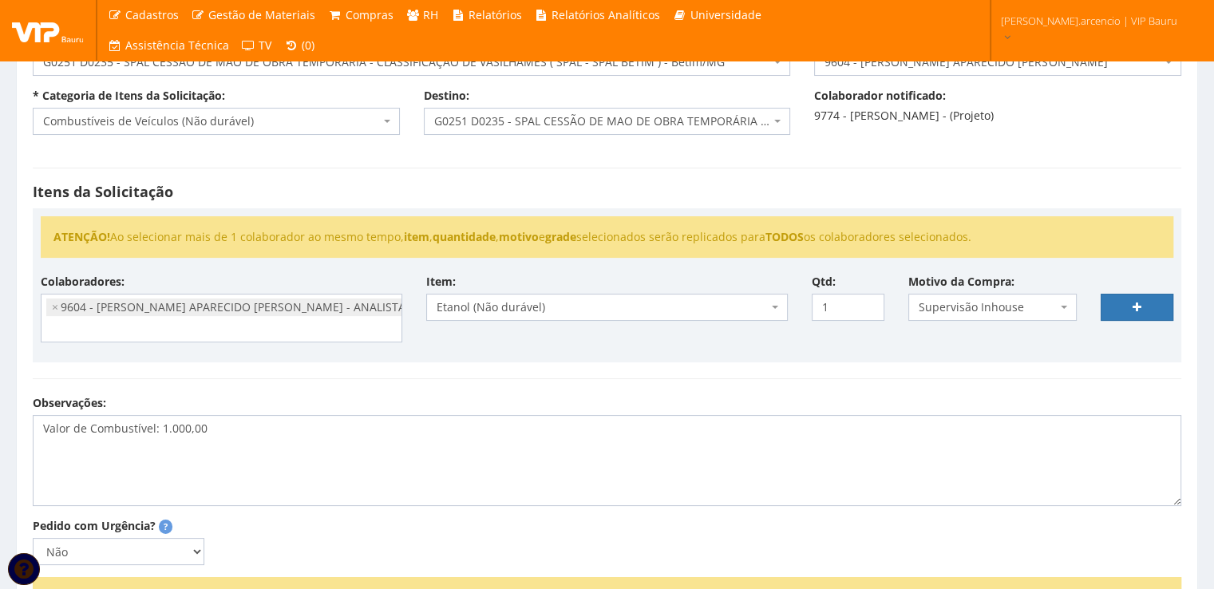
select select
type input "0"
select select
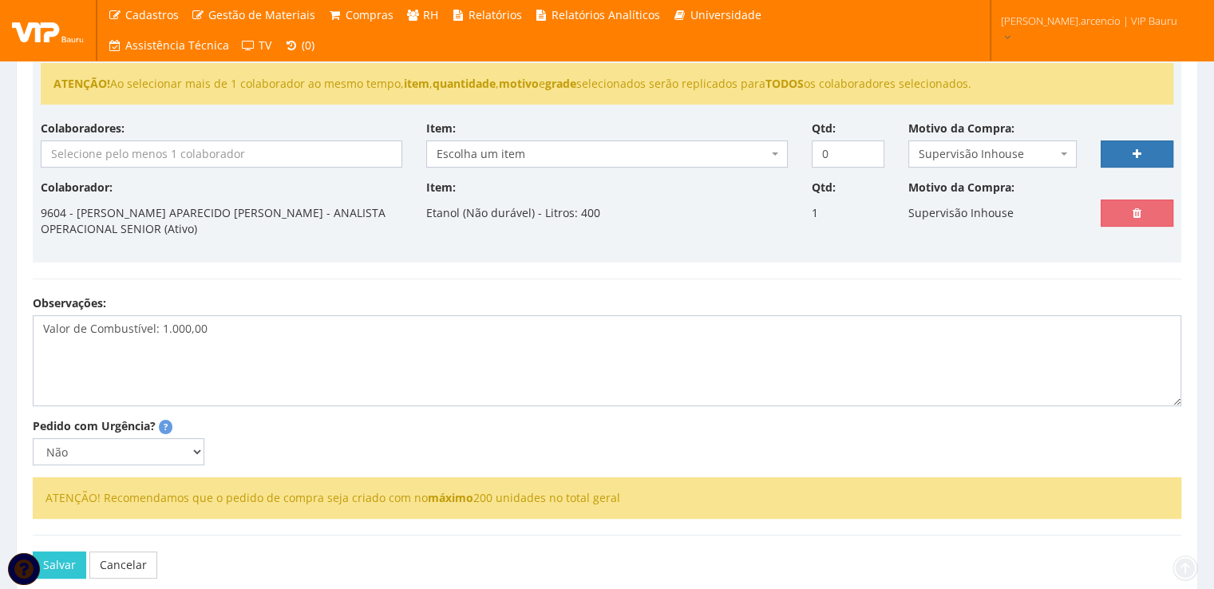
scroll to position [312, 0]
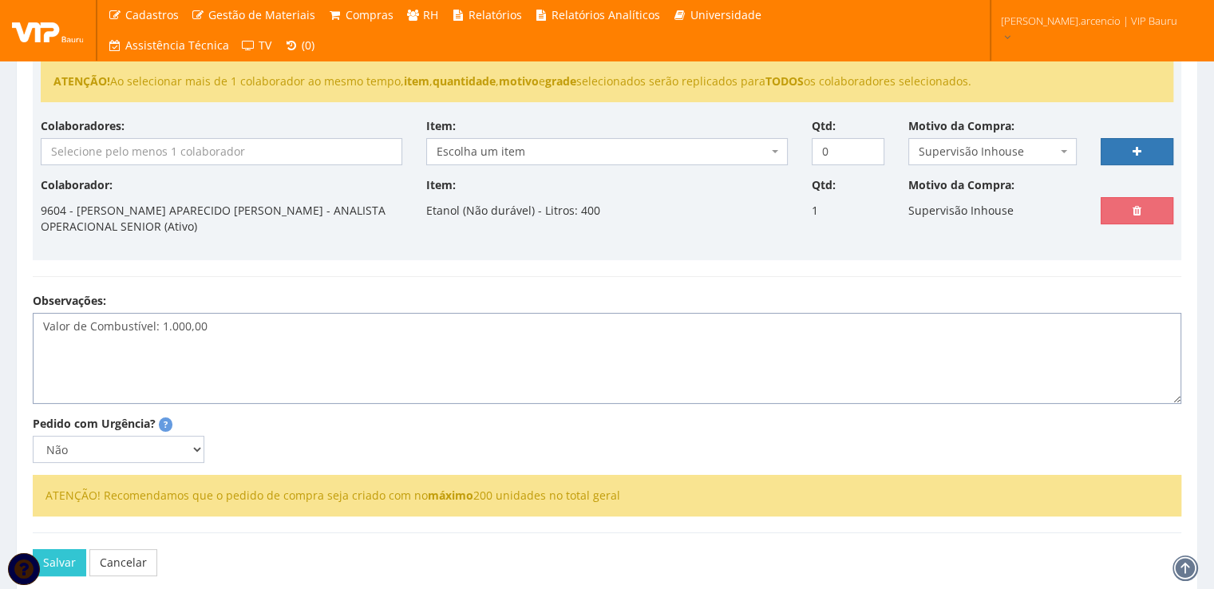
click at [215, 330] on textarea "Valor de Combustível: 1.000,00" at bounding box center [607, 358] width 1148 height 91
click at [235, 352] on textarea "Valor de Combustível: 1.000,00 Viagem: 09-10-2025 ate" at bounding box center [607, 358] width 1148 height 91
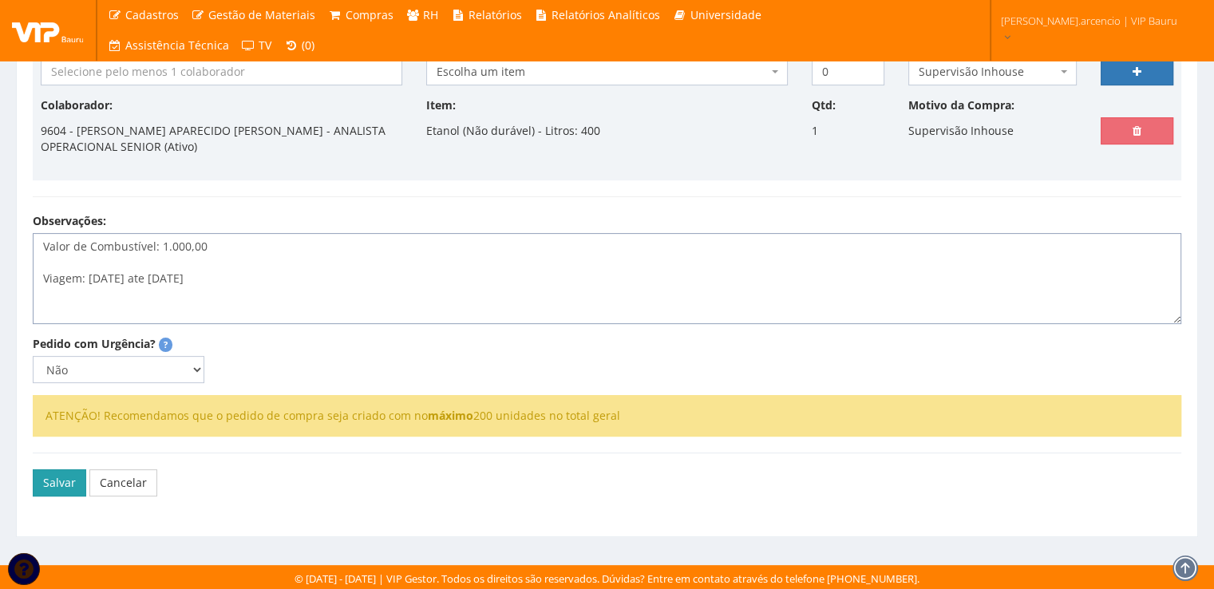
type textarea "Valor de Combustível: 1.000,00 Viagem: 09-10-2025 ate 12-10-2025"
click at [54, 481] on button "Salvar" at bounding box center [59, 482] width 53 height 27
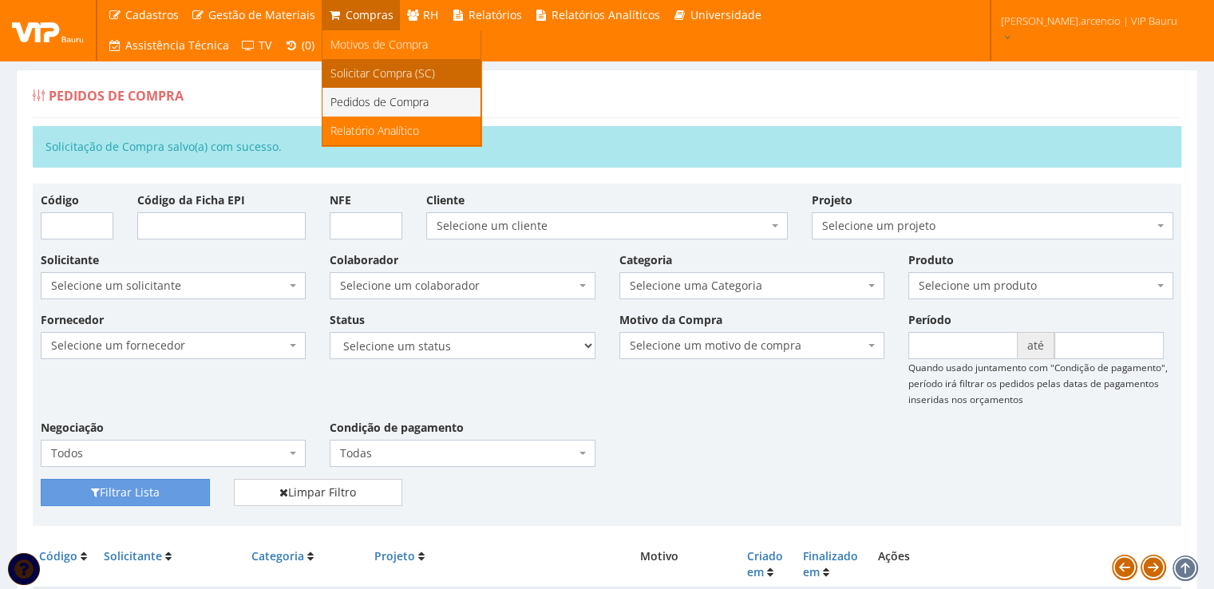
click at [365, 76] on span "Solicitar Compra (SC)" at bounding box center [382, 72] width 105 height 15
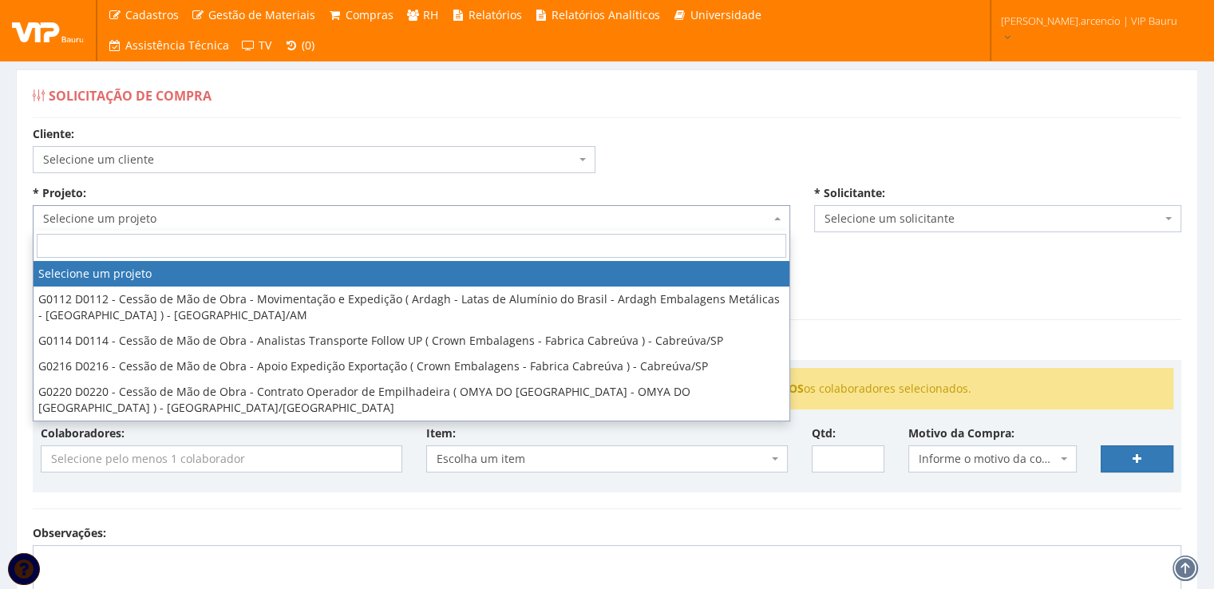
click at [777, 215] on span at bounding box center [778, 218] width 3 height 27
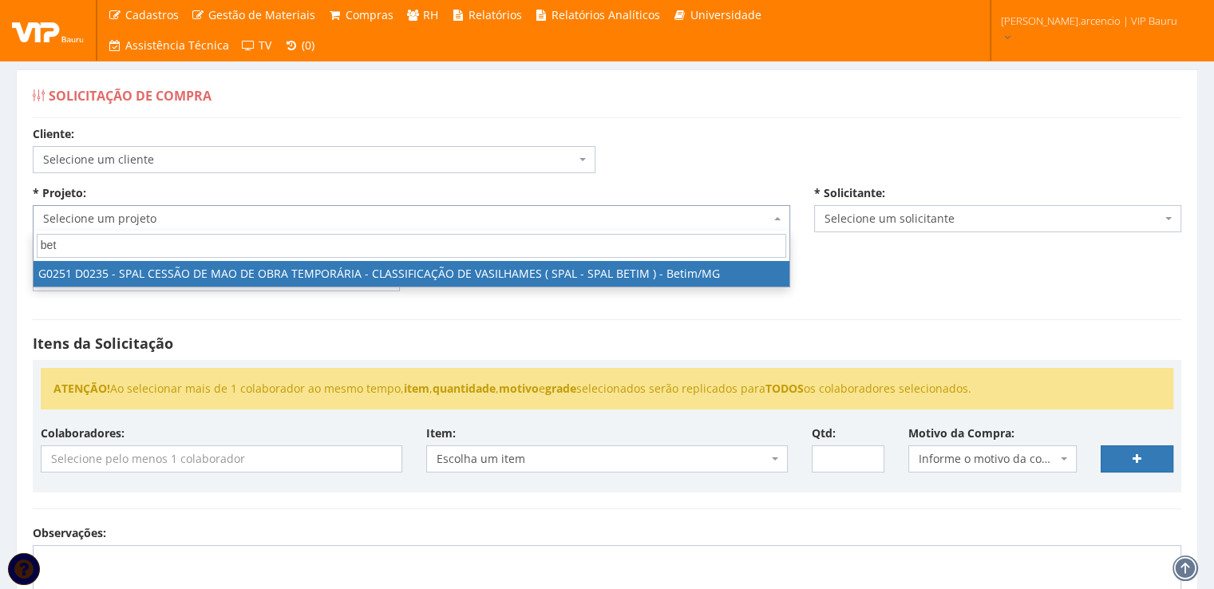
type input "bet"
select select "251"
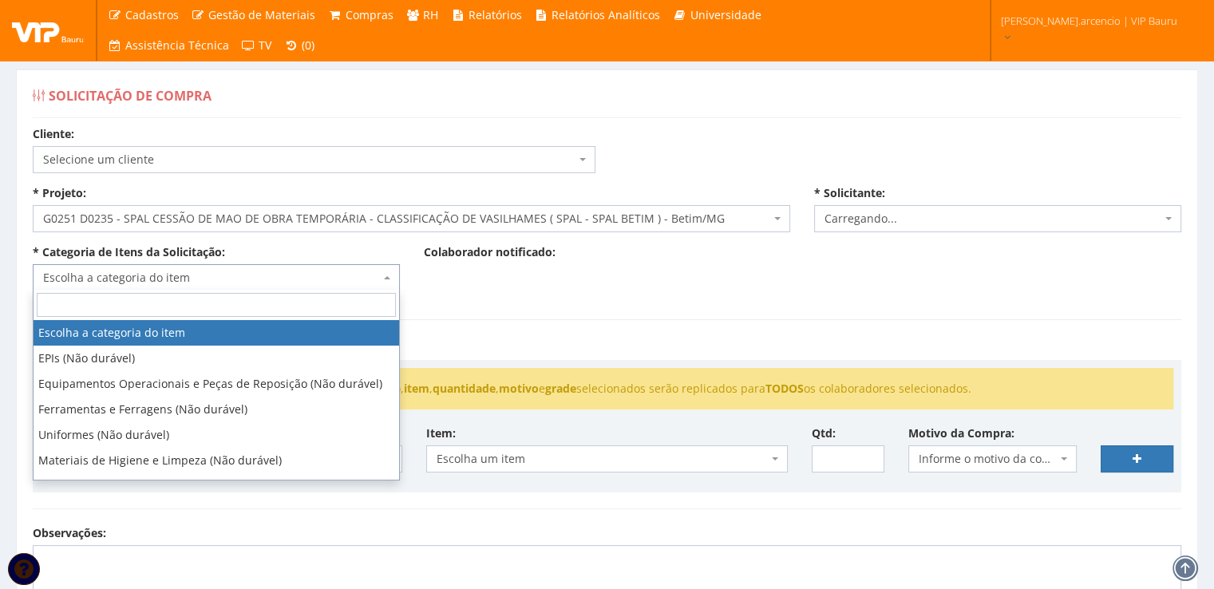
click at [389, 282] on span at bounding box center [388, 277] width 3 height 27
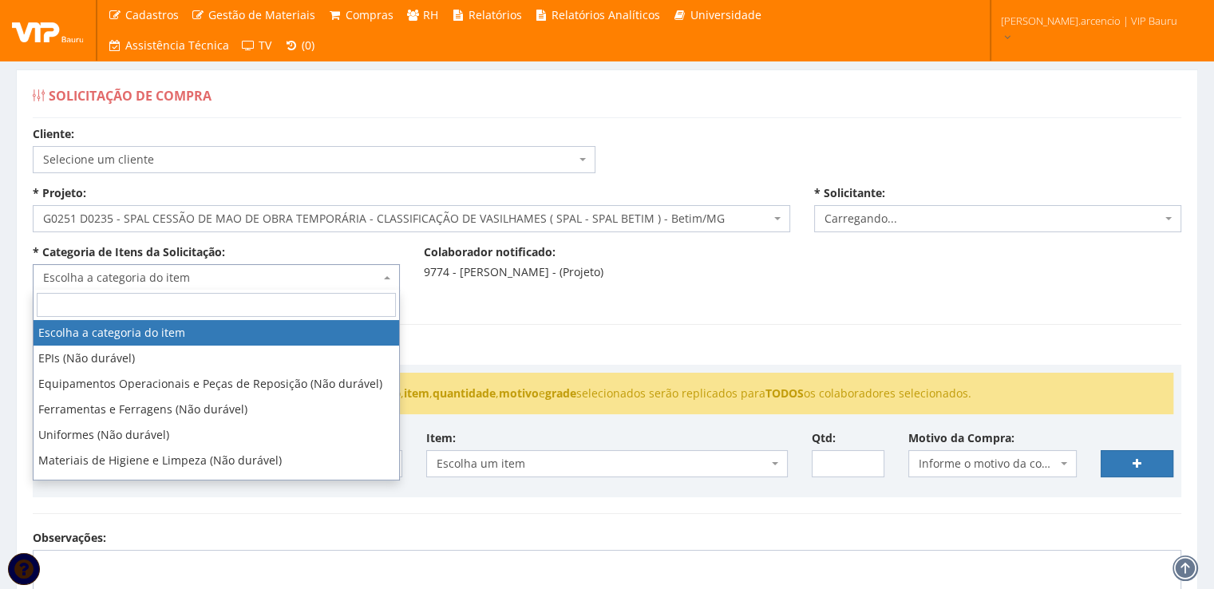
select select "3771"
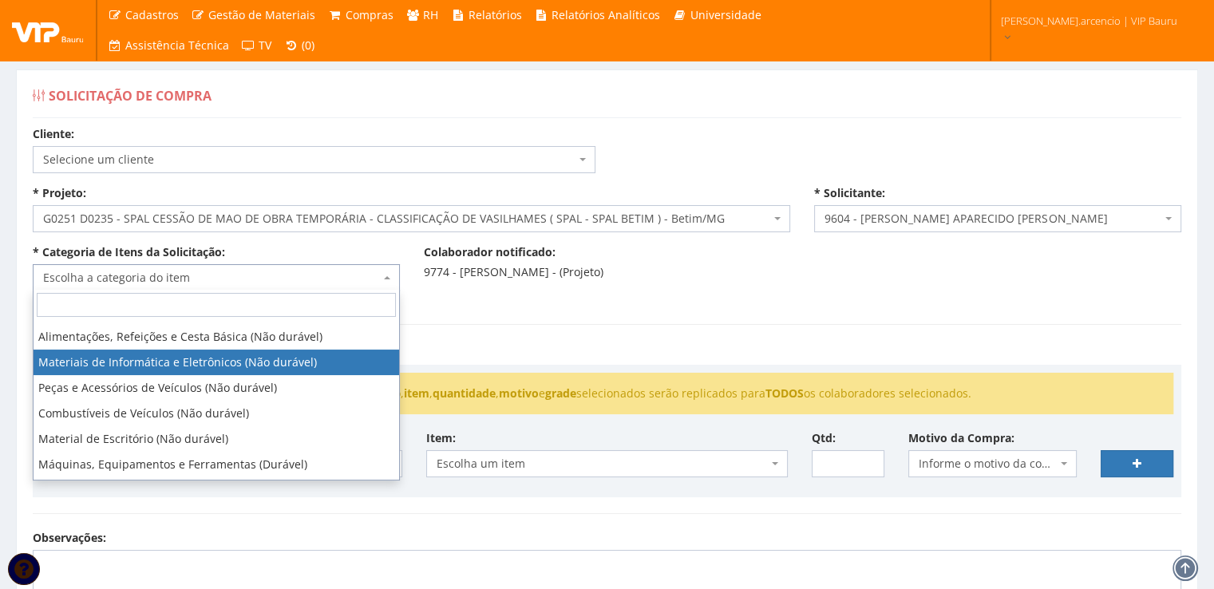
scroll to position [239, 0]
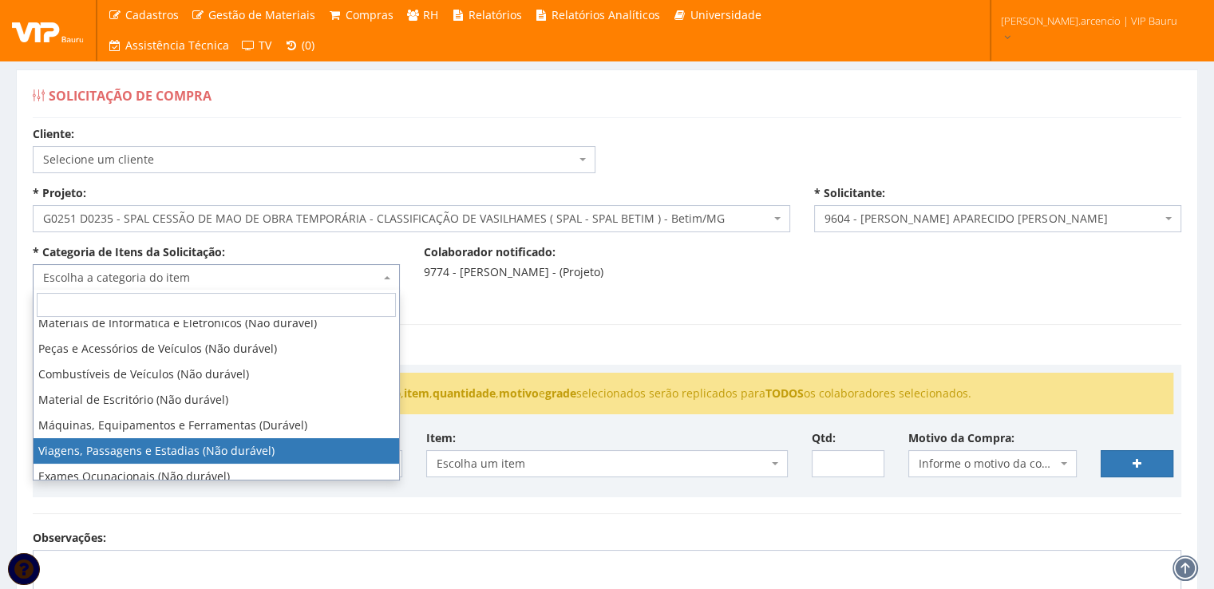
select select "21"
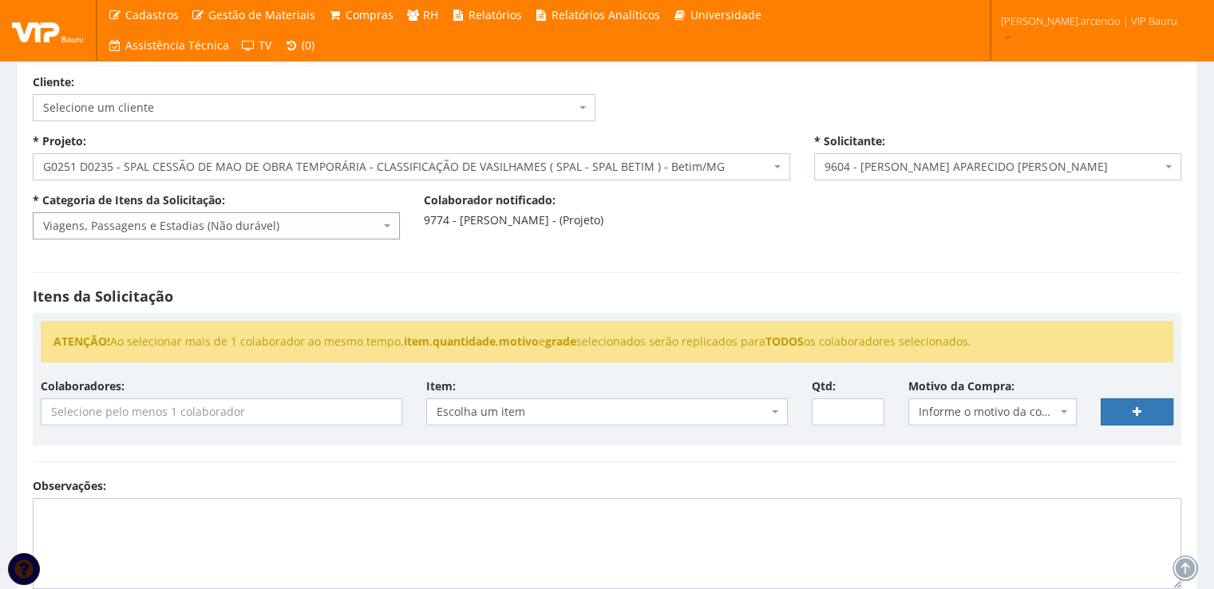
scroll to position [80, 0]
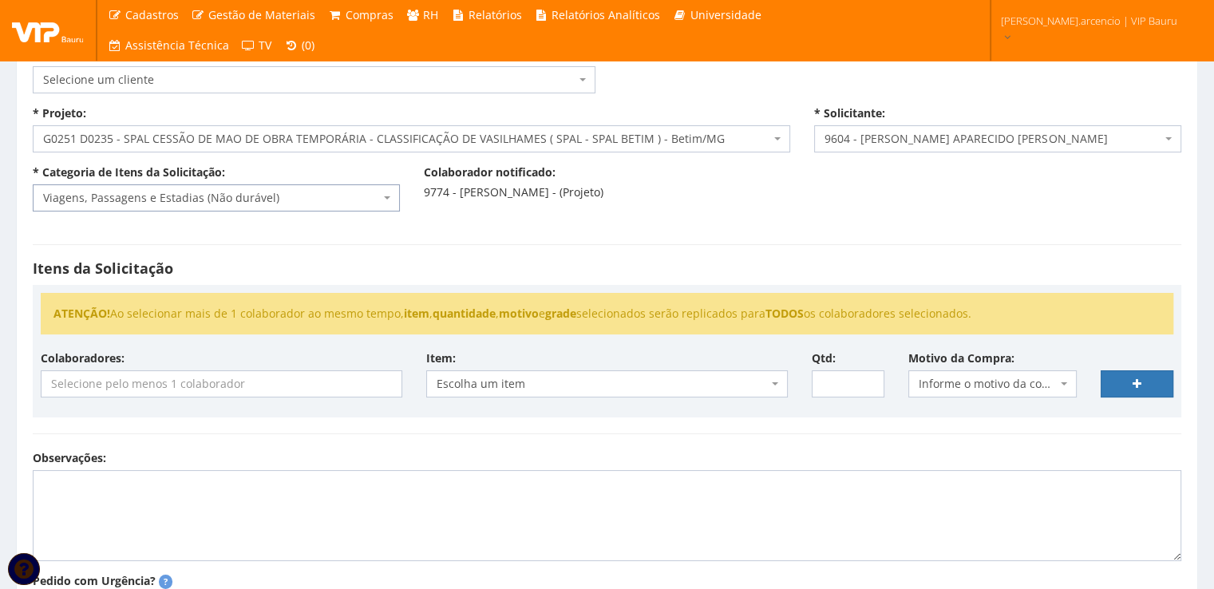
click at [262, 392] on input "search" at bounding box center [222, 384] width 360 height 26
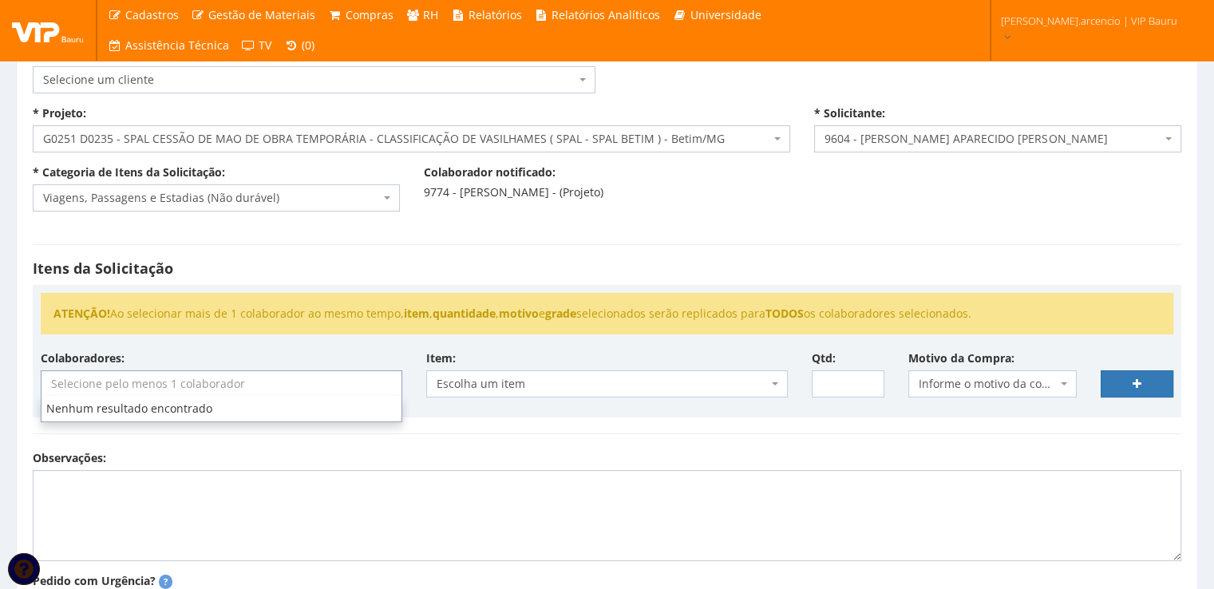
click at [262, 392] on input "search" at bounding box center [222, 384] width 360 height 26
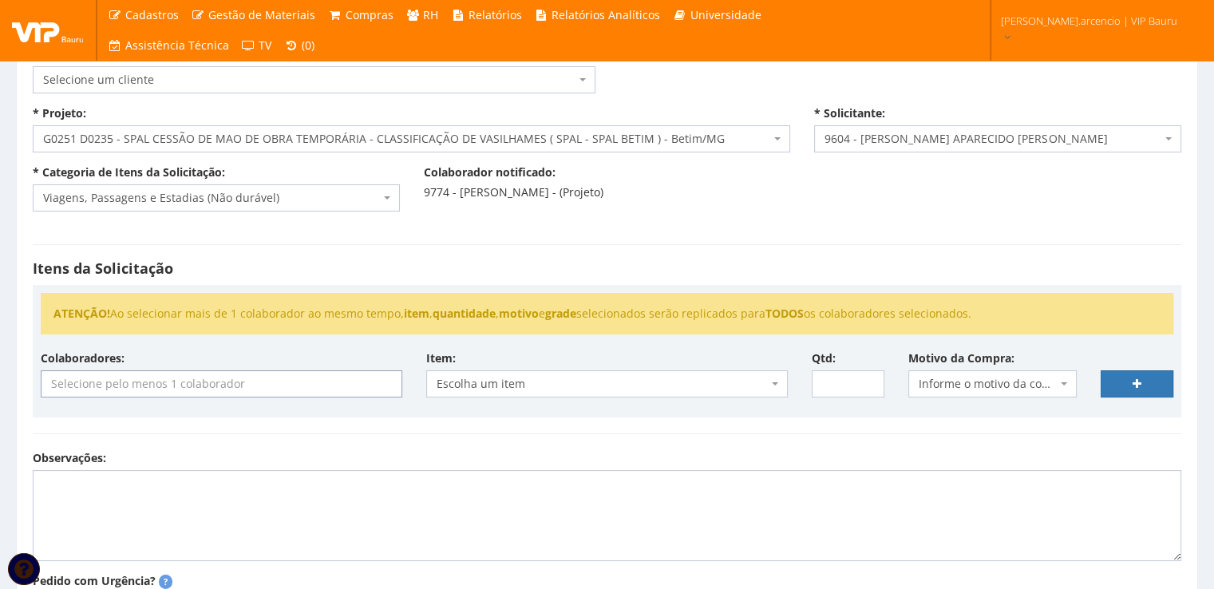
click at [262, 392] on input "search" at bounding box center [222, 384] width 360 height 26
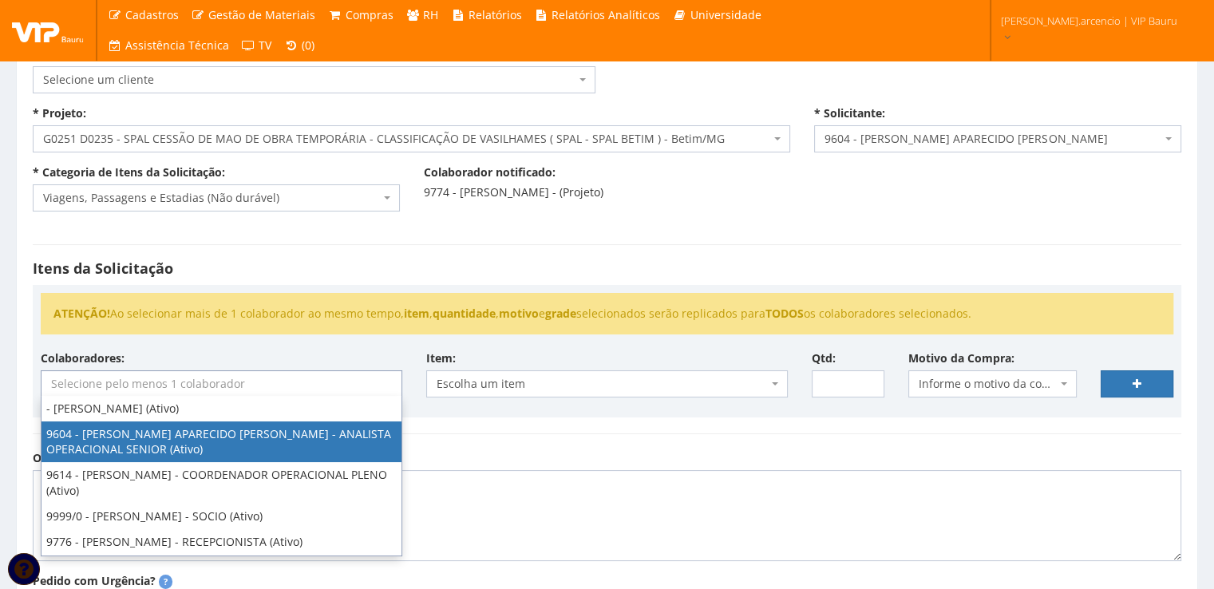
select select "3771"
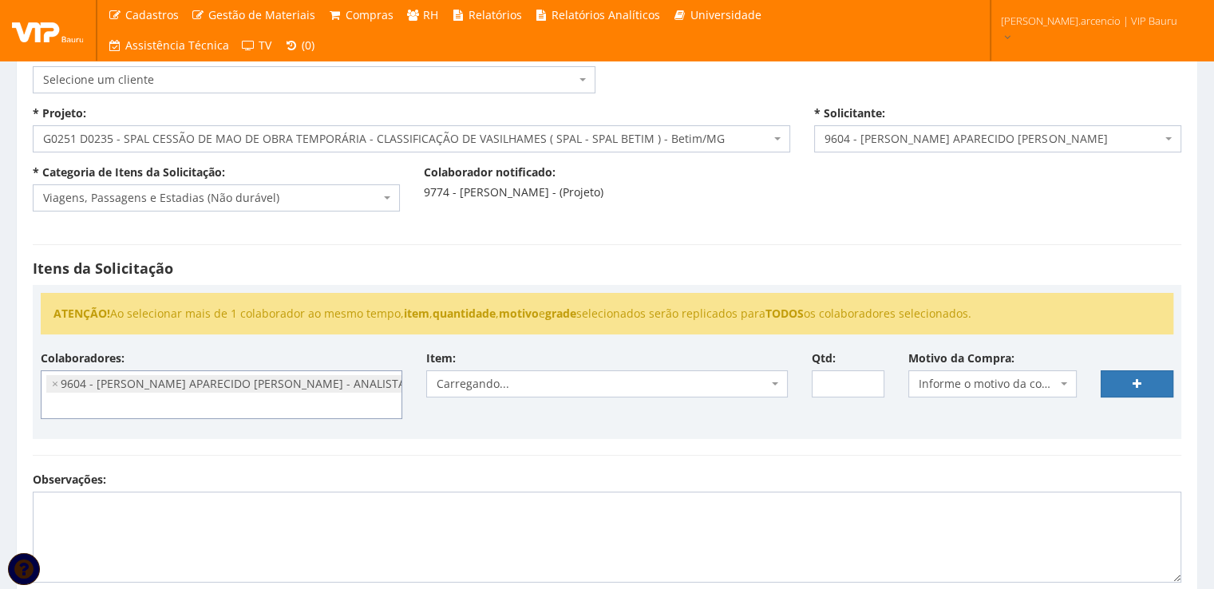
scroll to position [16, 0]
click at [775, 385] on span at bounding box center [776, 383] width 3 height 27
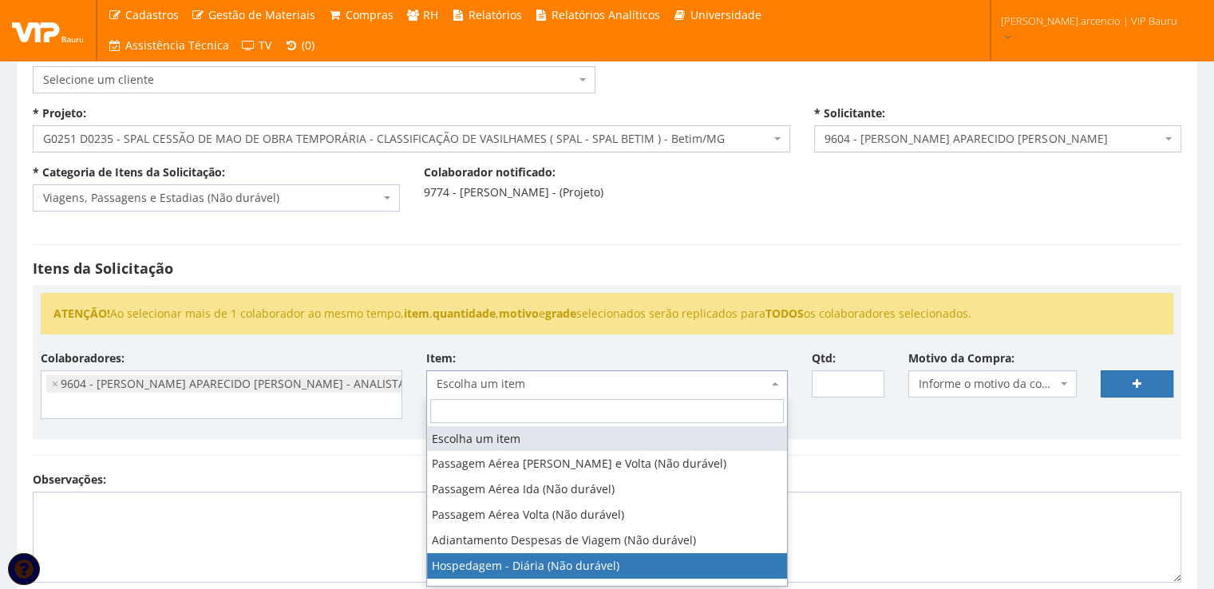
select select "403"
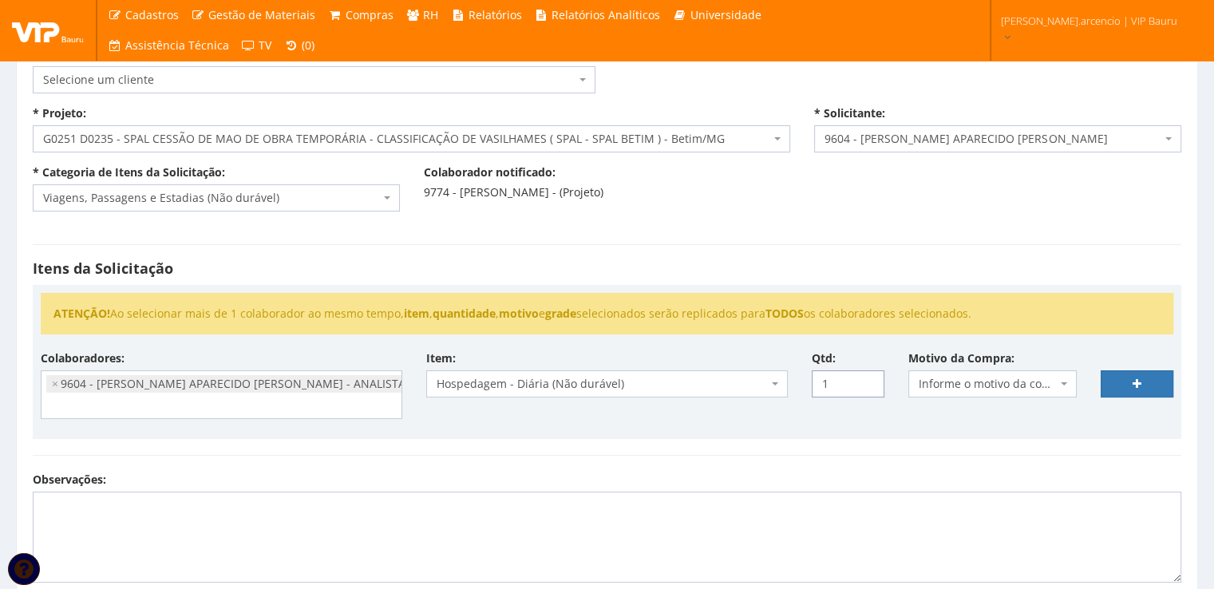
click at [870, 381] on input "1" at bounding box center [848, 383] width 73 height 27
click at [870, 381] on input "2" at bounding box center [848, 383] width 73 height 27
type input "3"
click at [870, 381] on input "3" at bounding box center [848, 383] width 73 height 27
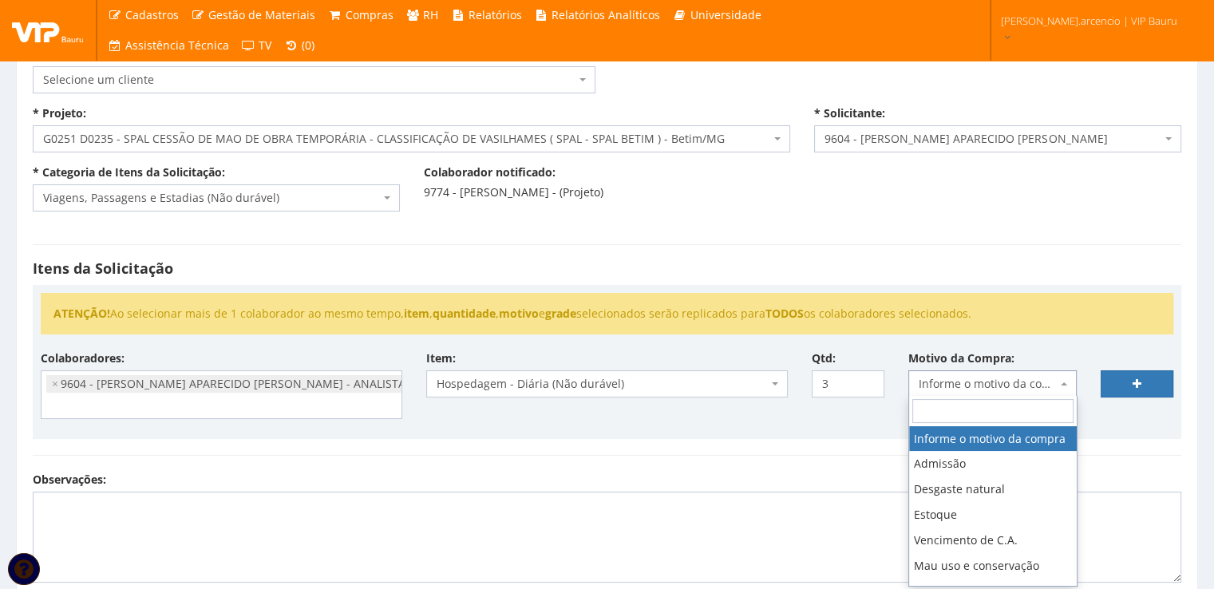
click at [1062, 389] on span "Informe o motivo da compra" at bounding box center [992, 383] width 169 height 27
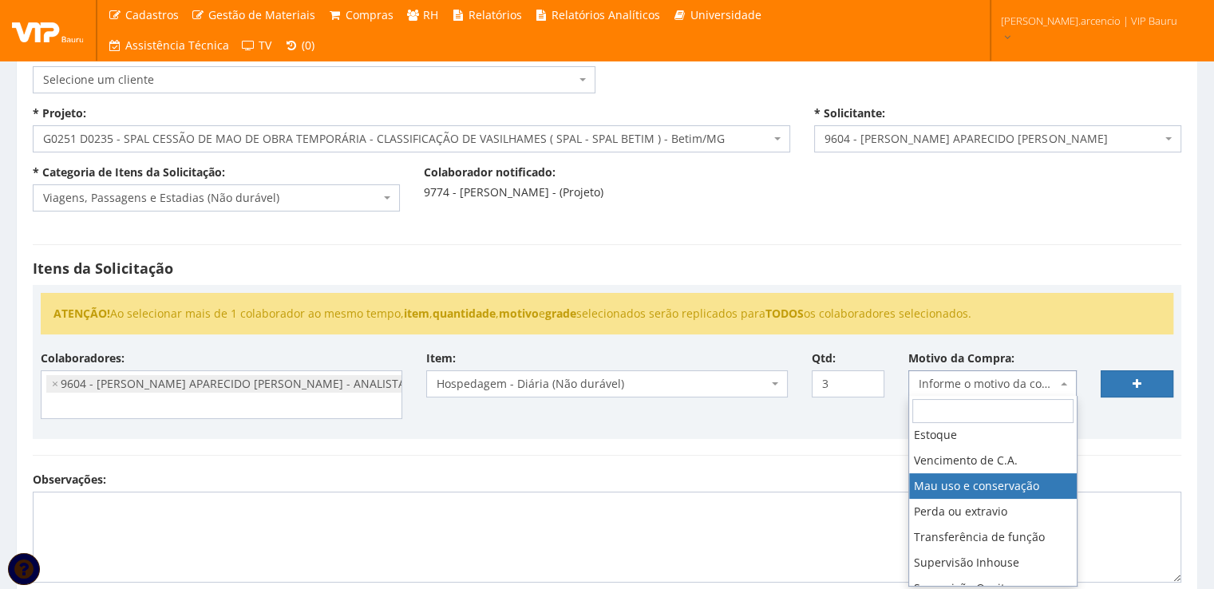
scroll to position [160, 0]
select select "8"
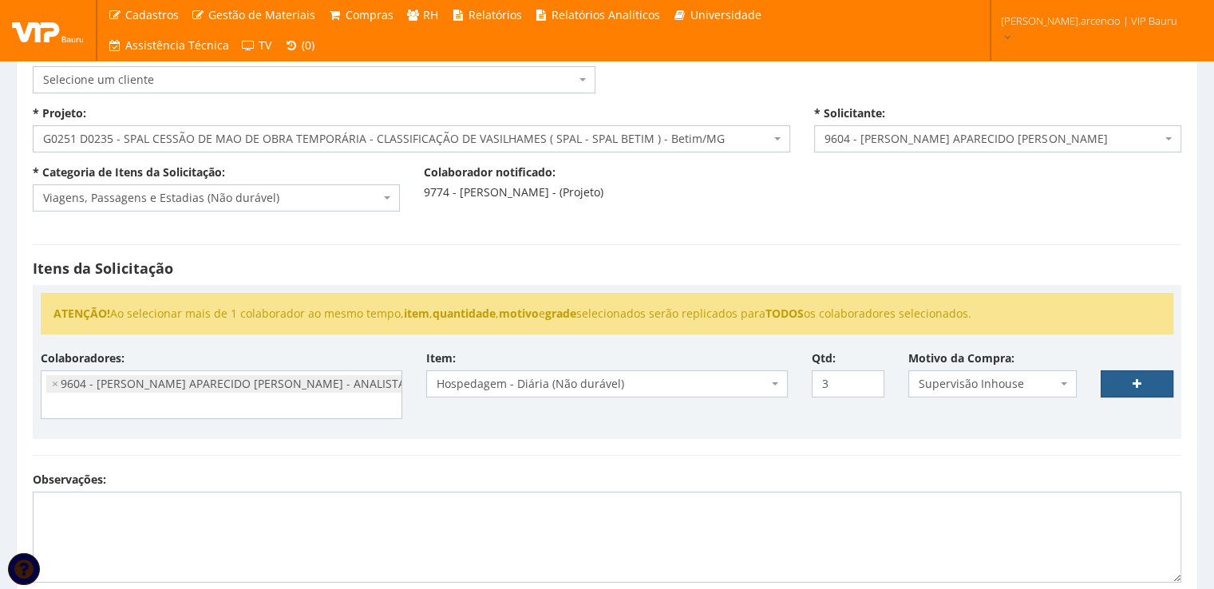
click at [1114, 396] on link at bounding box center [1137, 383] width 73 height 27
select select
type input "0"
select select
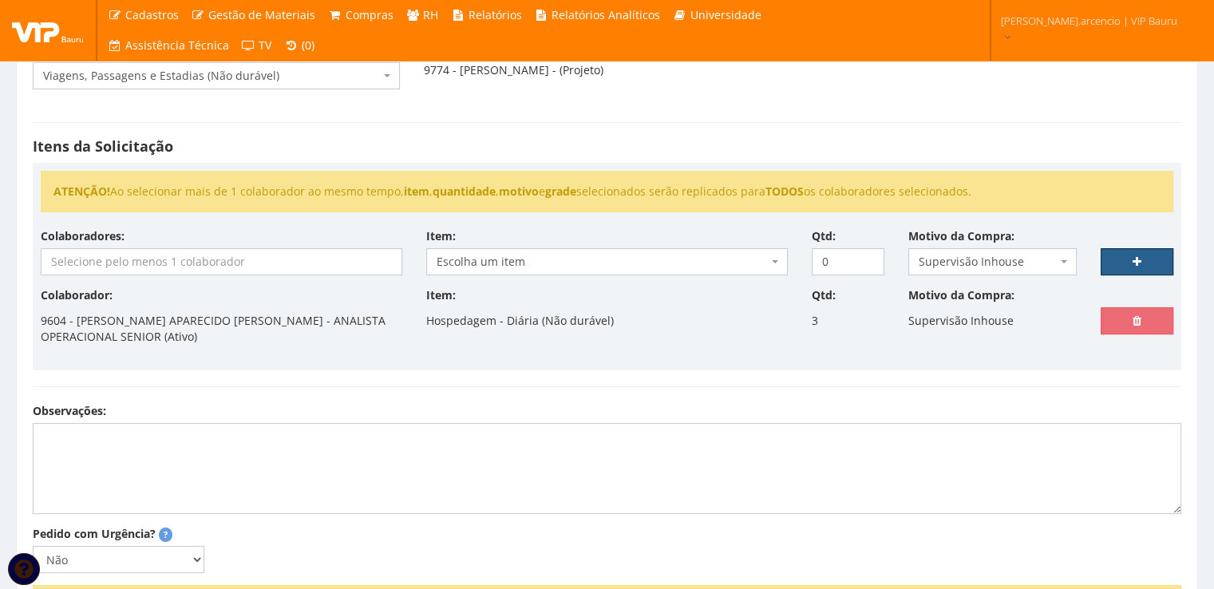
scroll to position [239, 0]
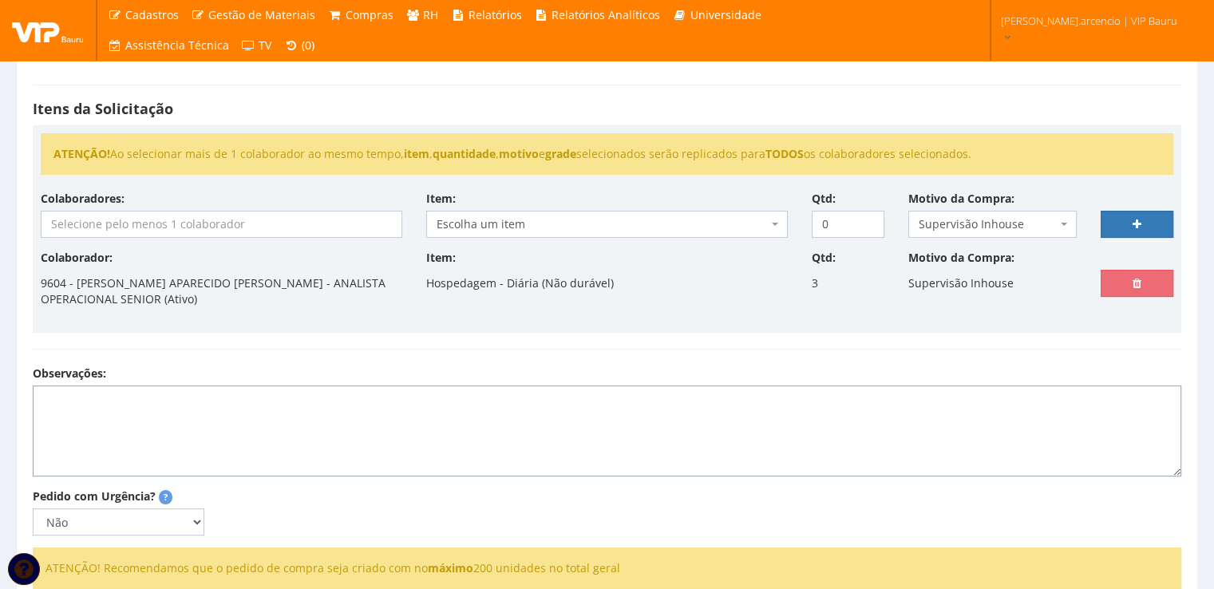
click at [64, 386] on textarea "Observações:" at bounding box center [607, 430] width 1148 height 91
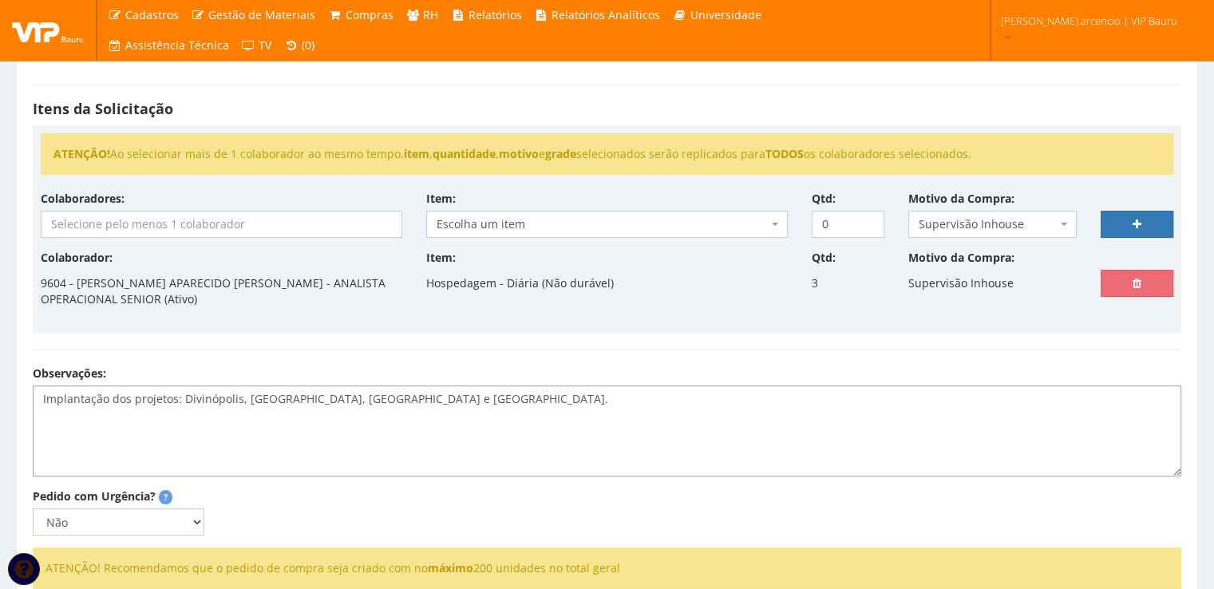
click at [466, 388] on textarea "Implantação dos projetos: Divinópolis, Betim, Aparecida e Belo Horizonte." at bounding box center [607, 430] width 1148 height 91
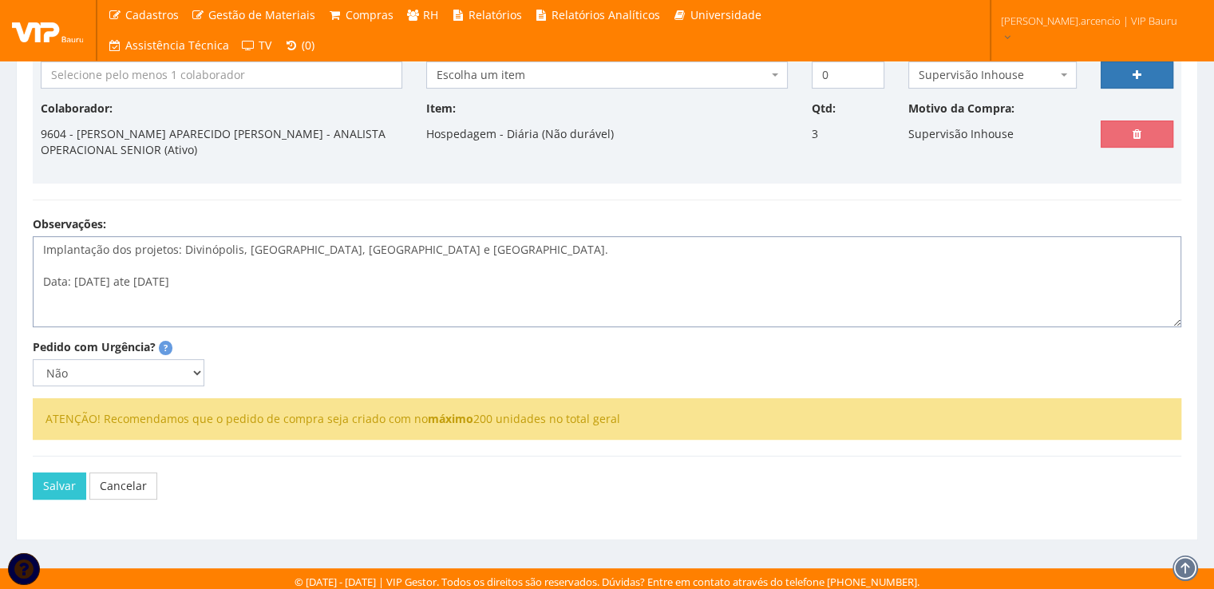
scroll to position [392, 0]
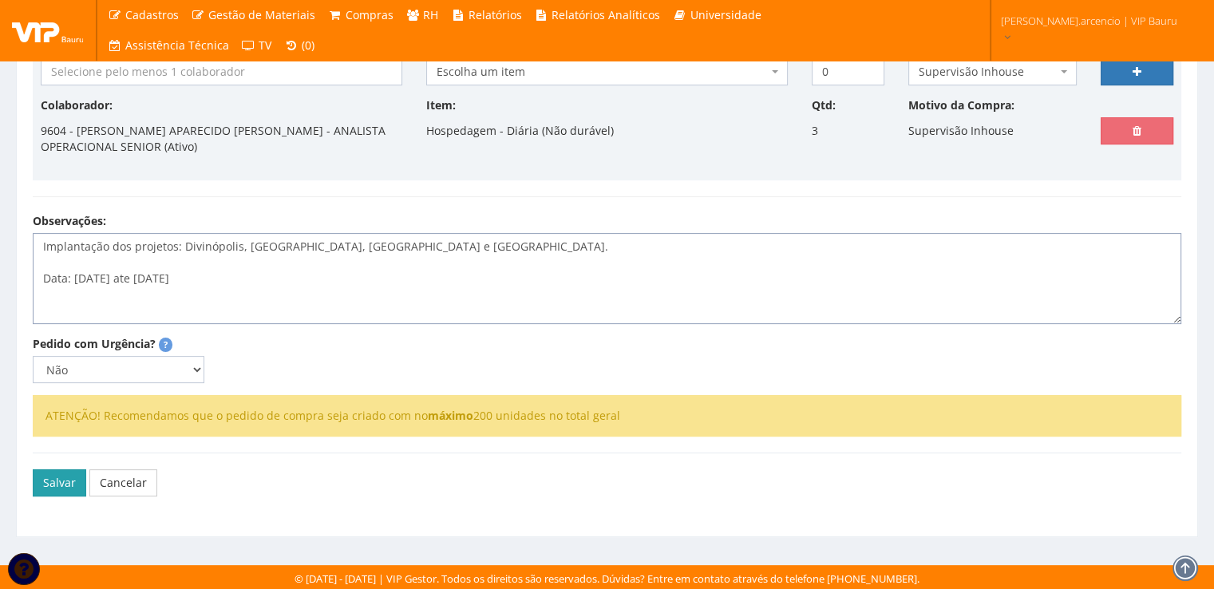
type textarea "Implantação dos projetos: Divinópolis, Betim, Aparecida e Belo Horizonte. Data:…"
click at [61, 485] on button "Salvar" at bounding box center [59, 482] width 53 height 27
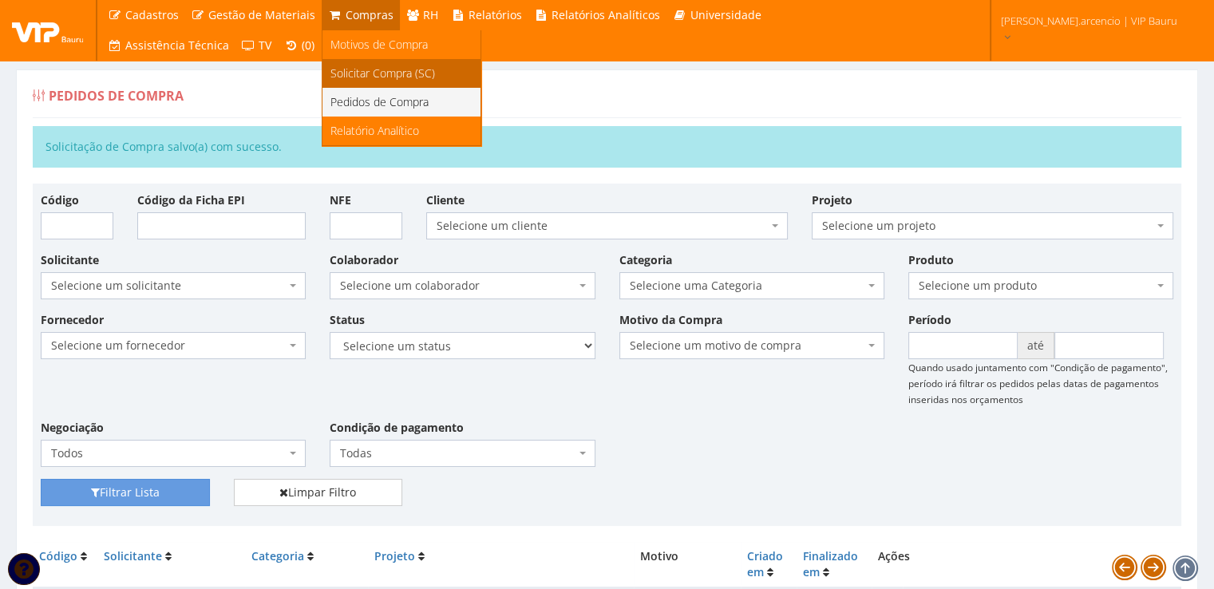
click at [351, 72] on span "Solicitar Compra (SC)" at bounding box center [382, 72] width 105 height 15
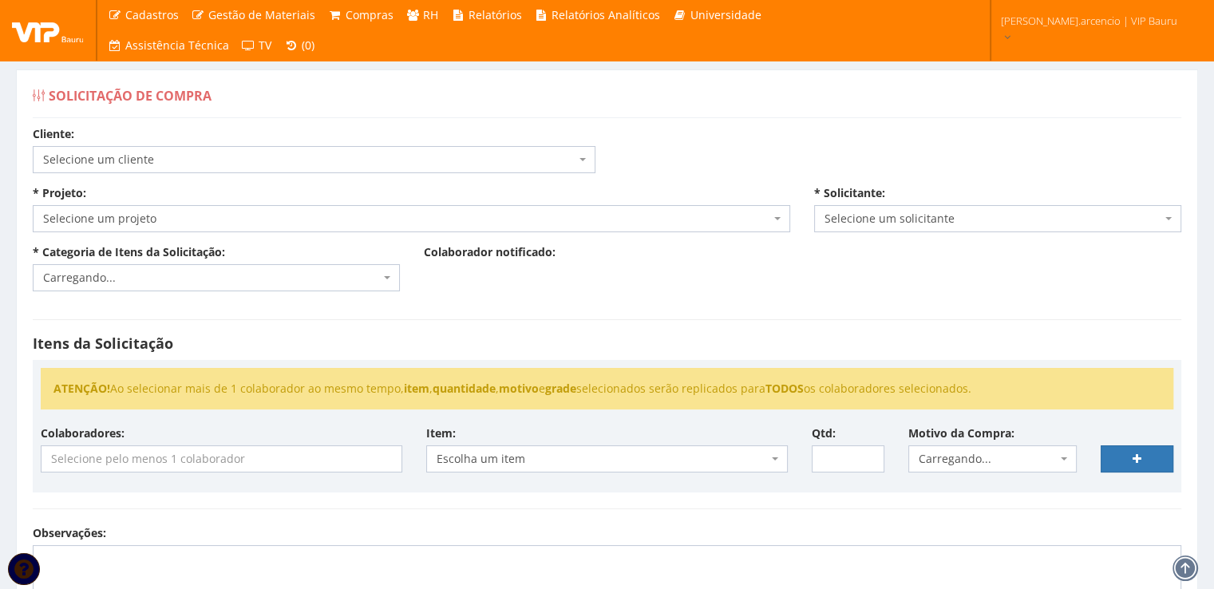
click at [772, 216] on span "Selecione um projeto" at bounding box center [411, 218] width 757 height 27
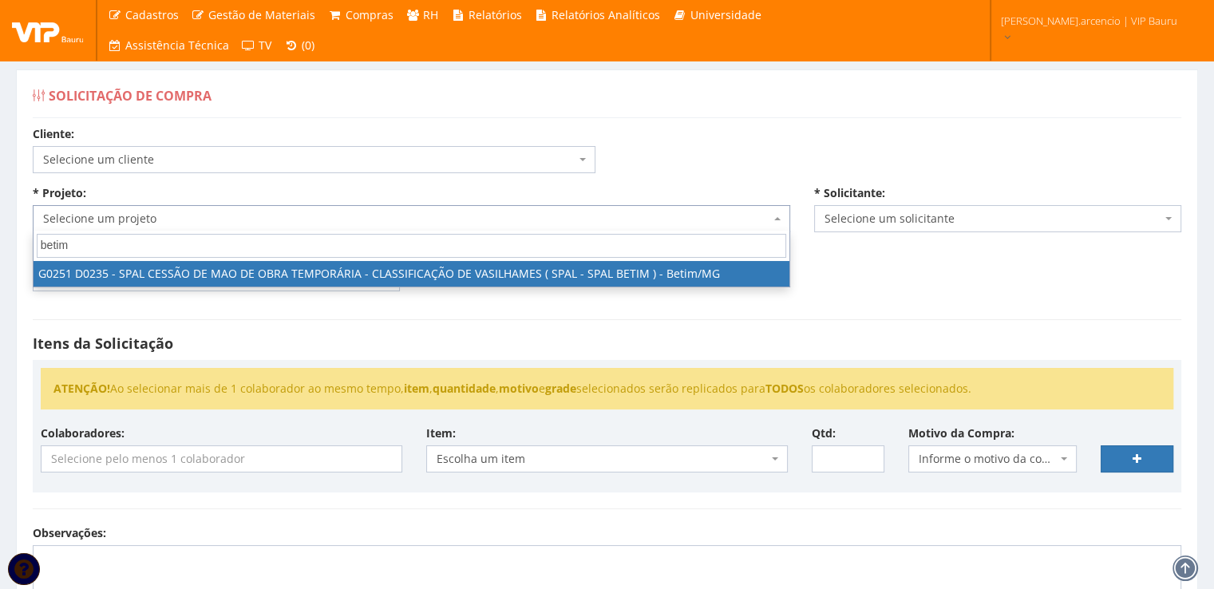
type input "betim"
select select "251"
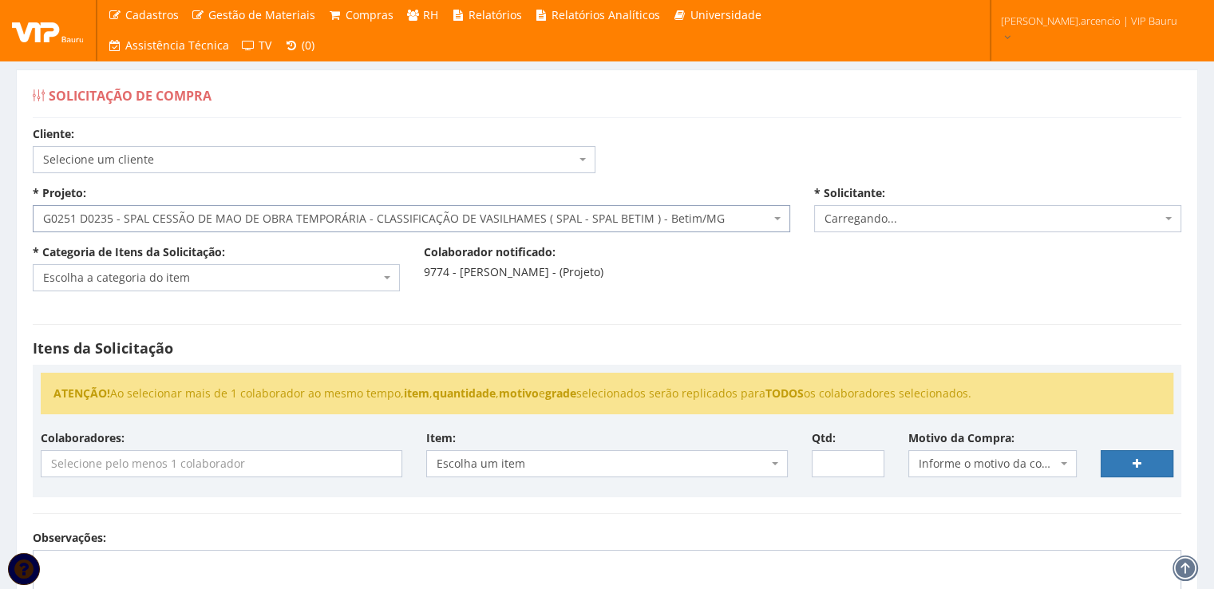
select select "3771"
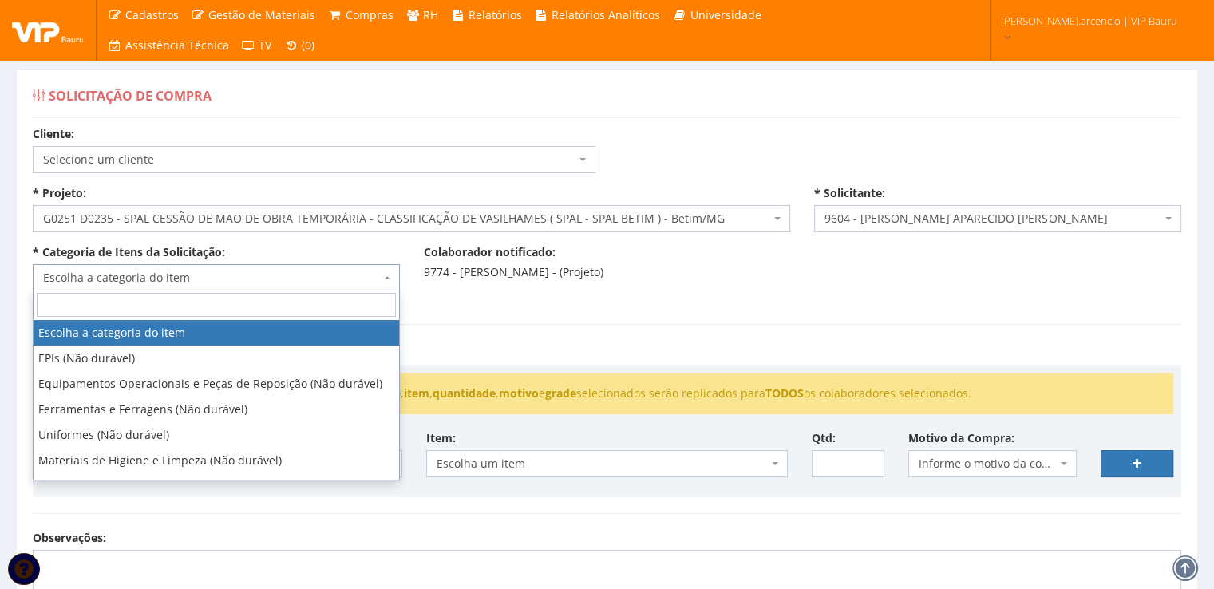
click at [384, 279] on span "Escolha a categoria do item" at bounding box center [216, 277] width 367 height 27
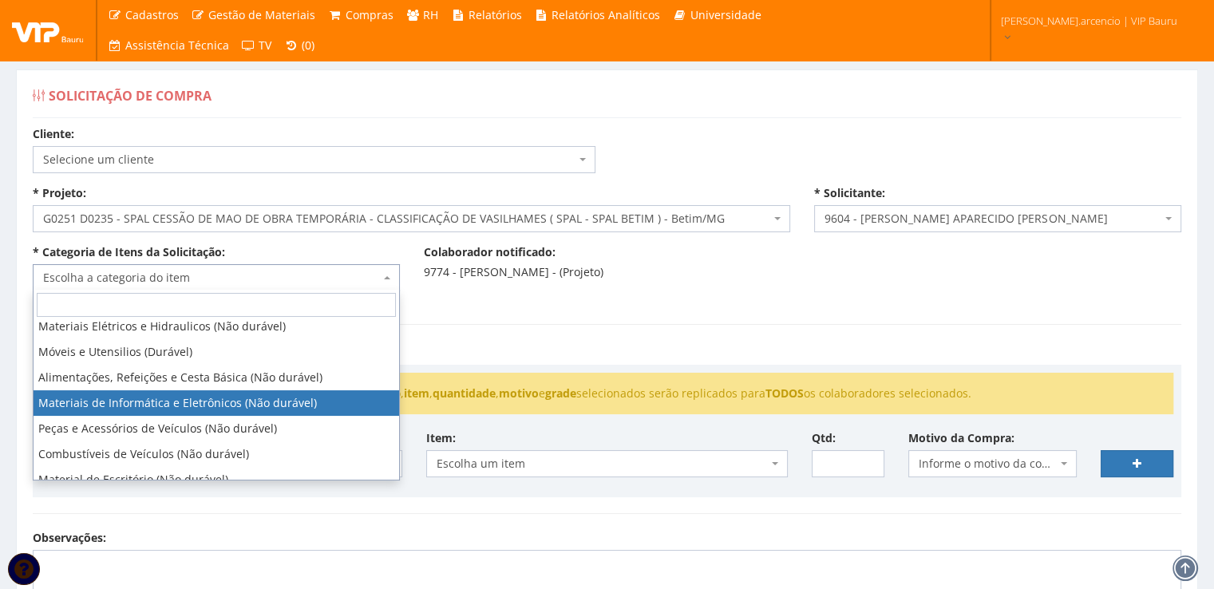
scroll to position [319, 0]
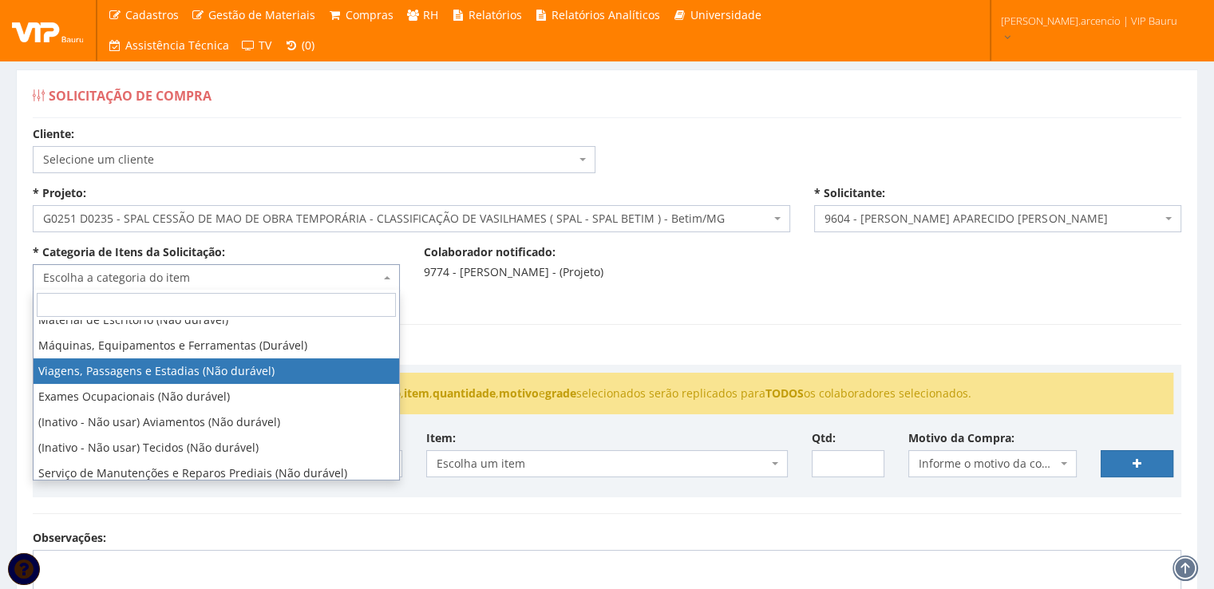
select select "21"
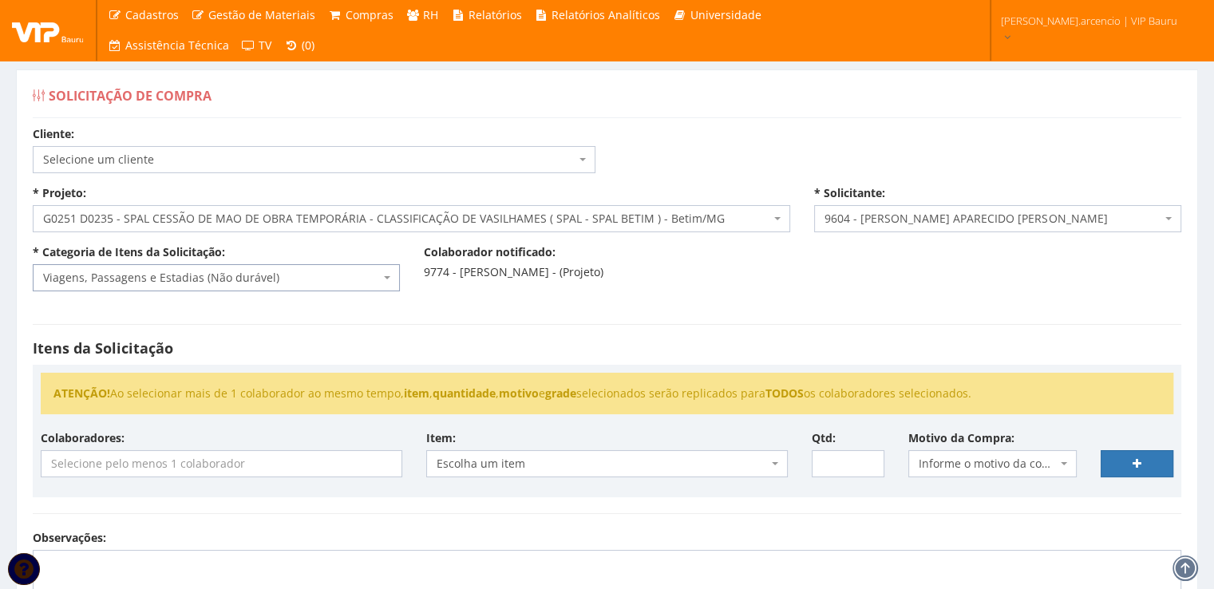
click at [324, 461] on input "search" at bounding box center [222, 464] width 360 height 26
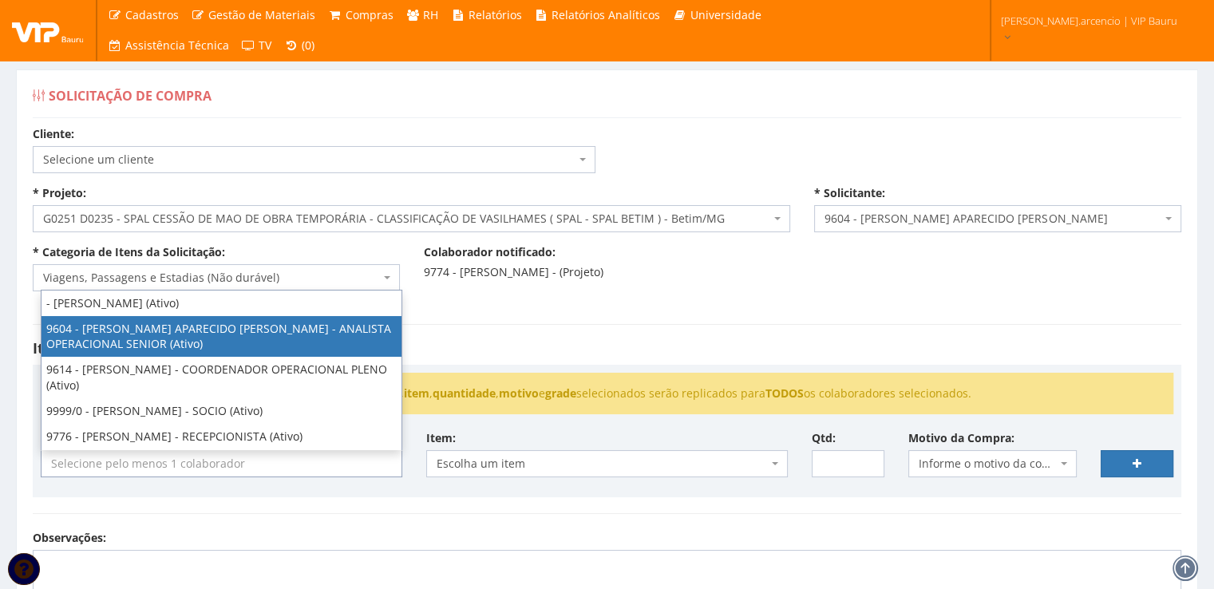
select select "3771"
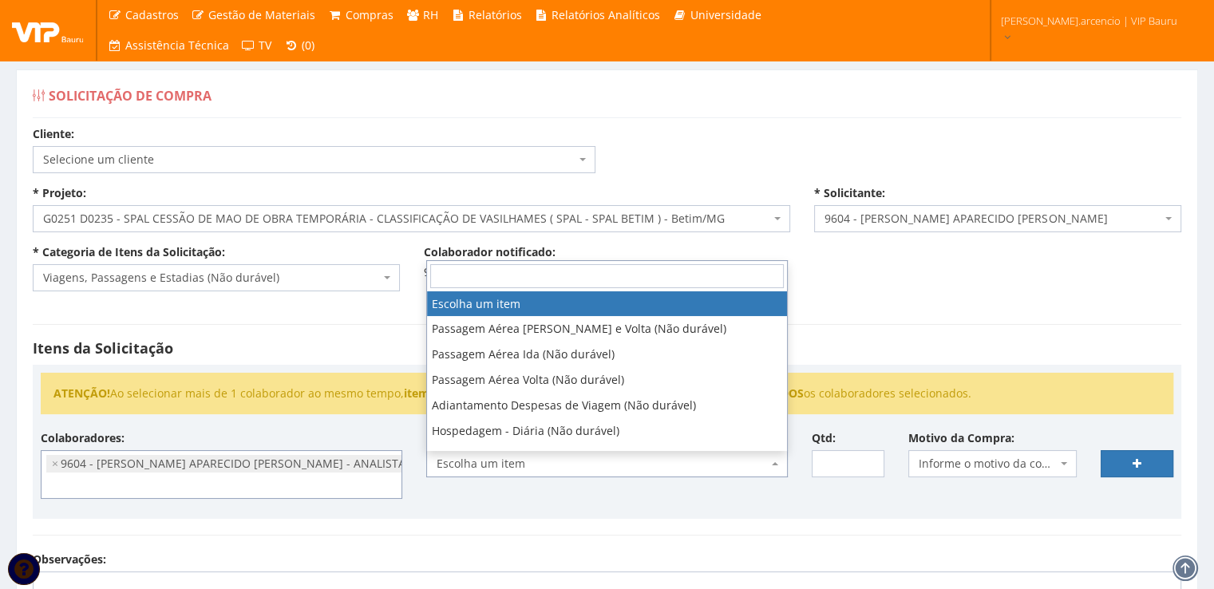
click at [776, 466] on span at bounding box center [776, 463] width 3 height 27
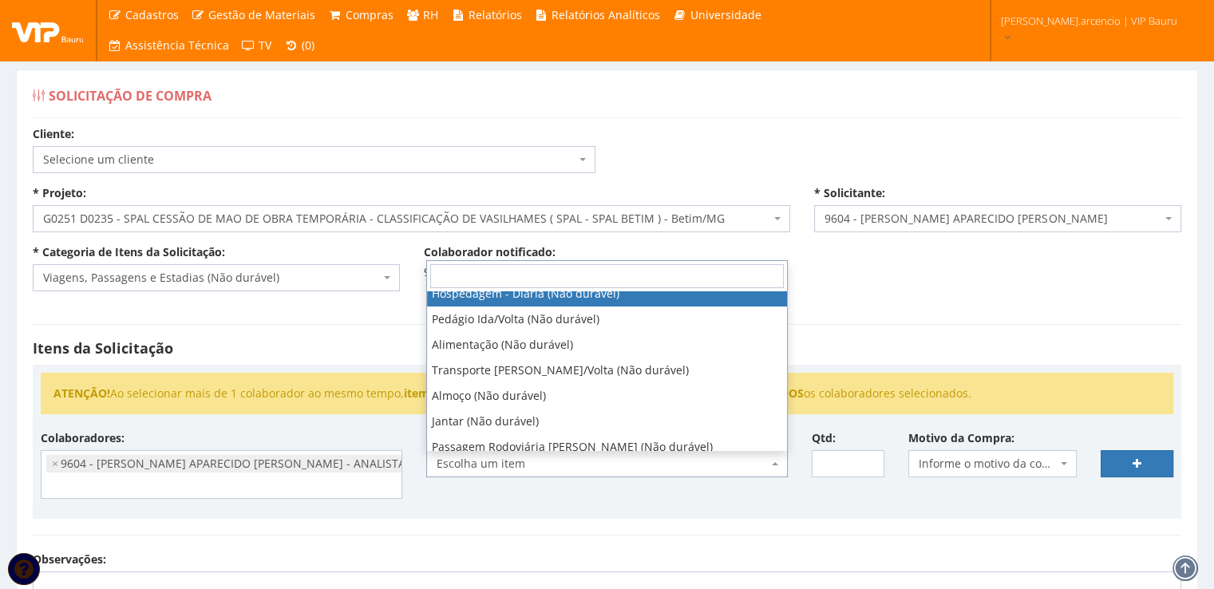
scroll to position [160, 0]
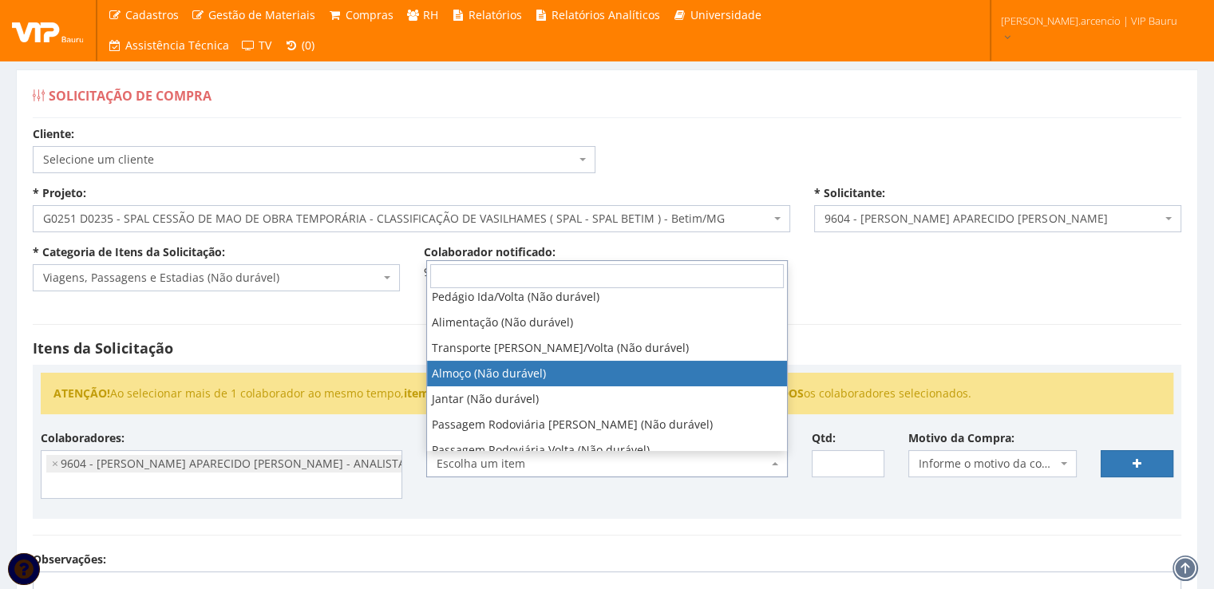
select select "578"
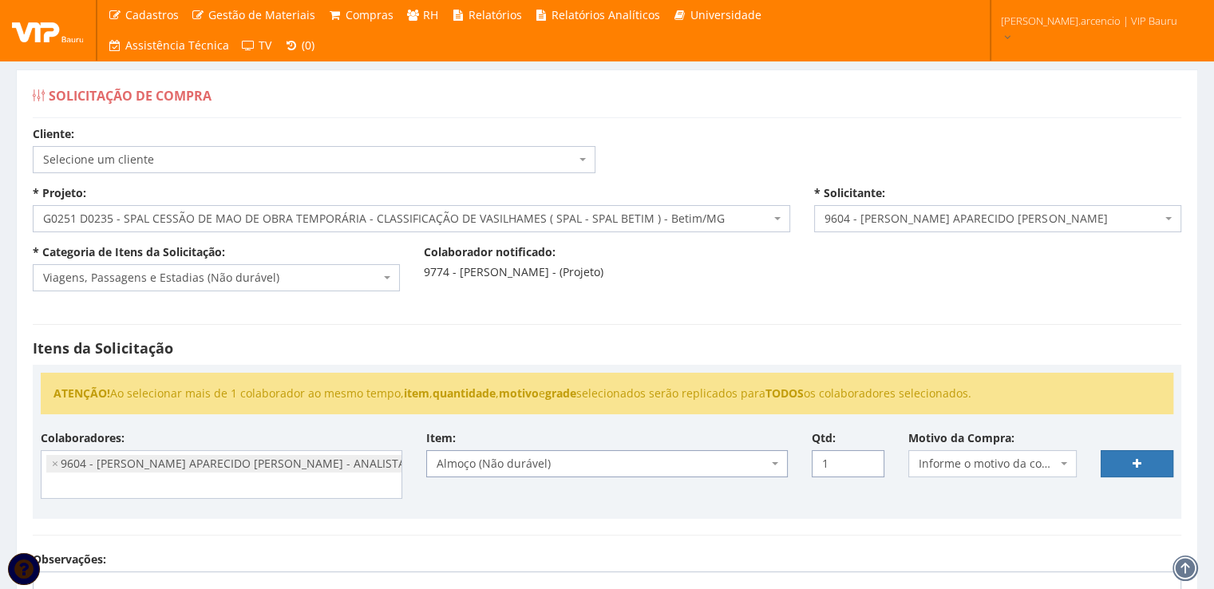
click at [865, 456] on input "1" at bounding box center [848, 463] width 73 height 27
click at [865, 456] on input "2" at bounding box center [848, 463] width 73 height 27
click at [865, 456] on input "3" at bounding box center [848, 463] width 73 height 27
type input "4"
click at [865, 456] on input "4" at bounding box center [848, 463] width 73 height 27
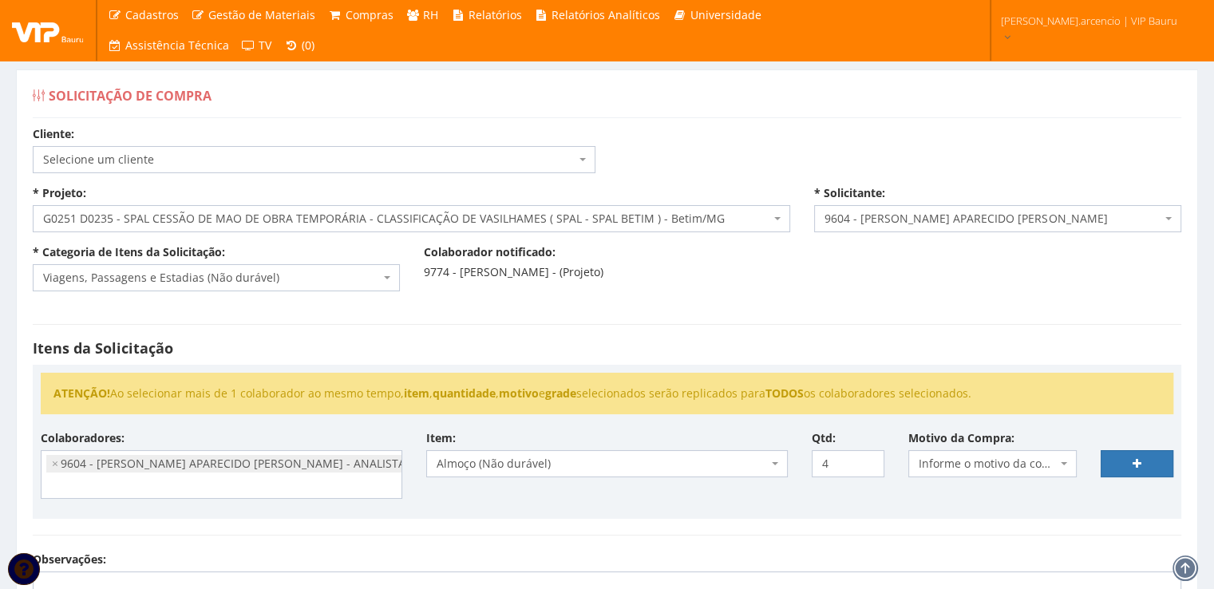
click at [1069, 464] on span "Informe o motivo da compra" at bounding box center [992, 463] width 169 height 27
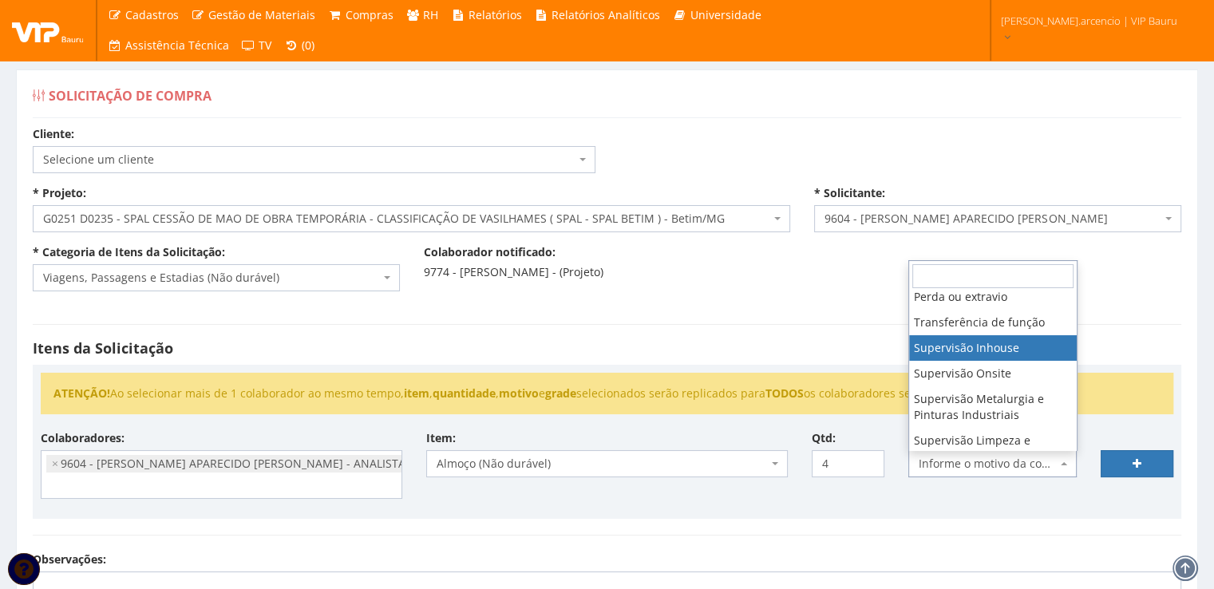
select select "8"
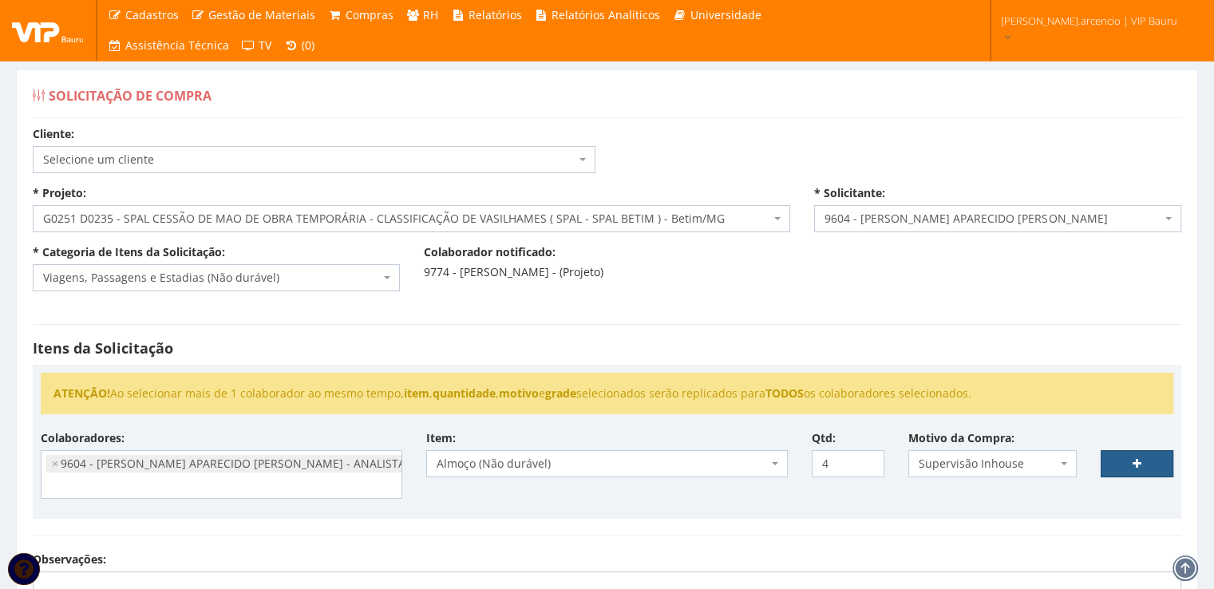
click at [1114, 467] on link at bounding box center [1137, 463] width 73 height 27
select select
type input "0"
select select
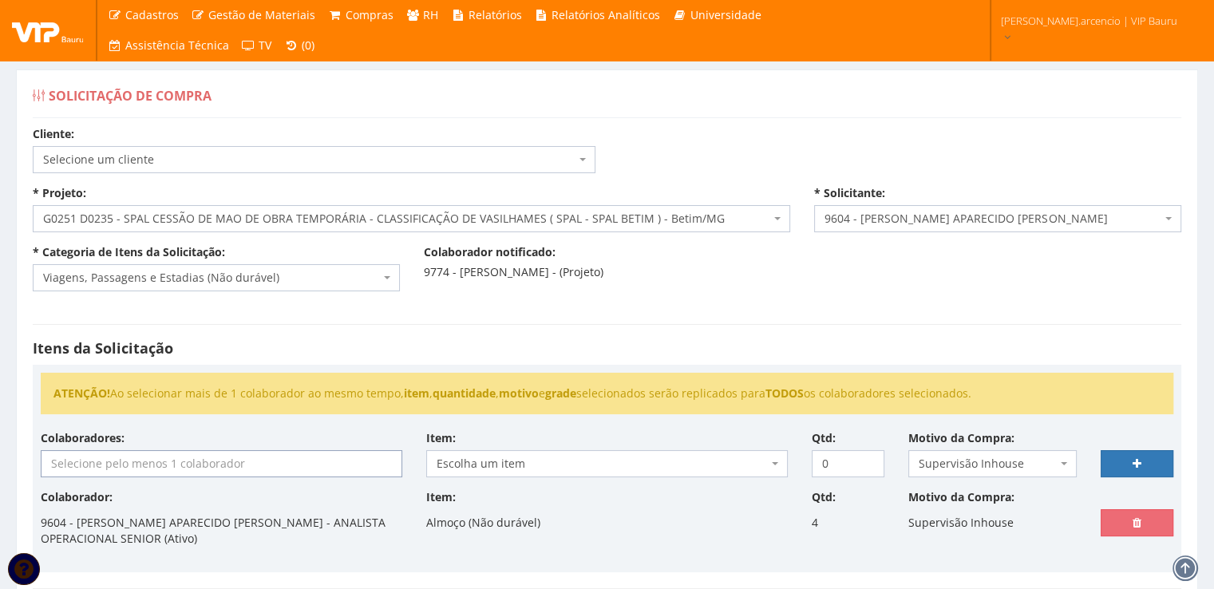
click at [140, 468] on input "search" at bounding box center [222, 464] width 360 height 26
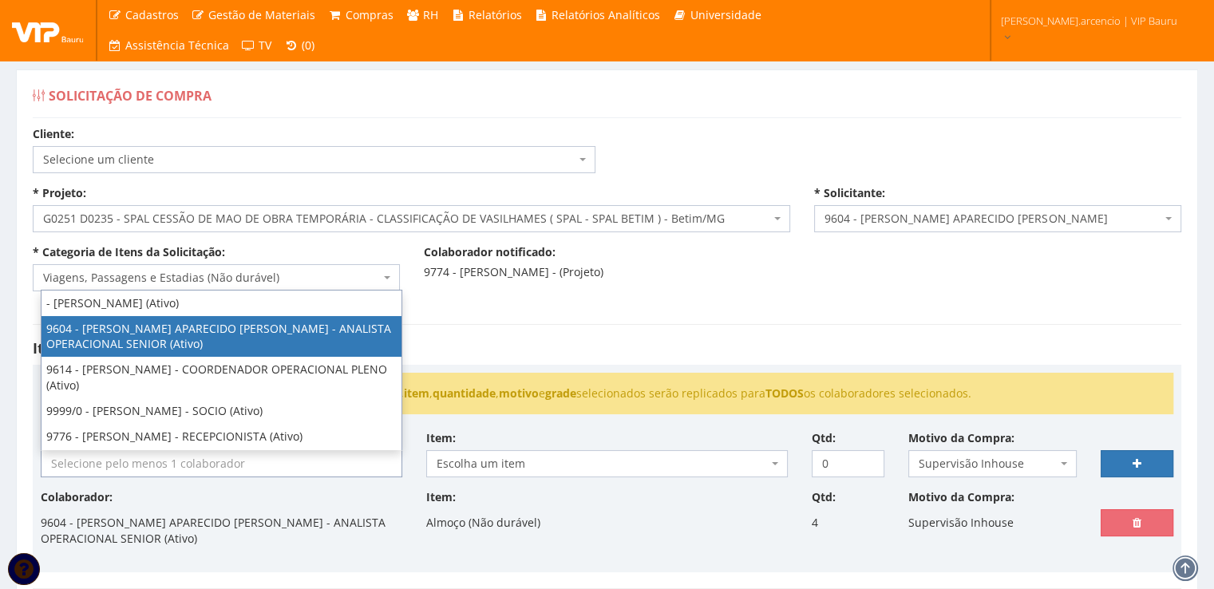
select select "3771"
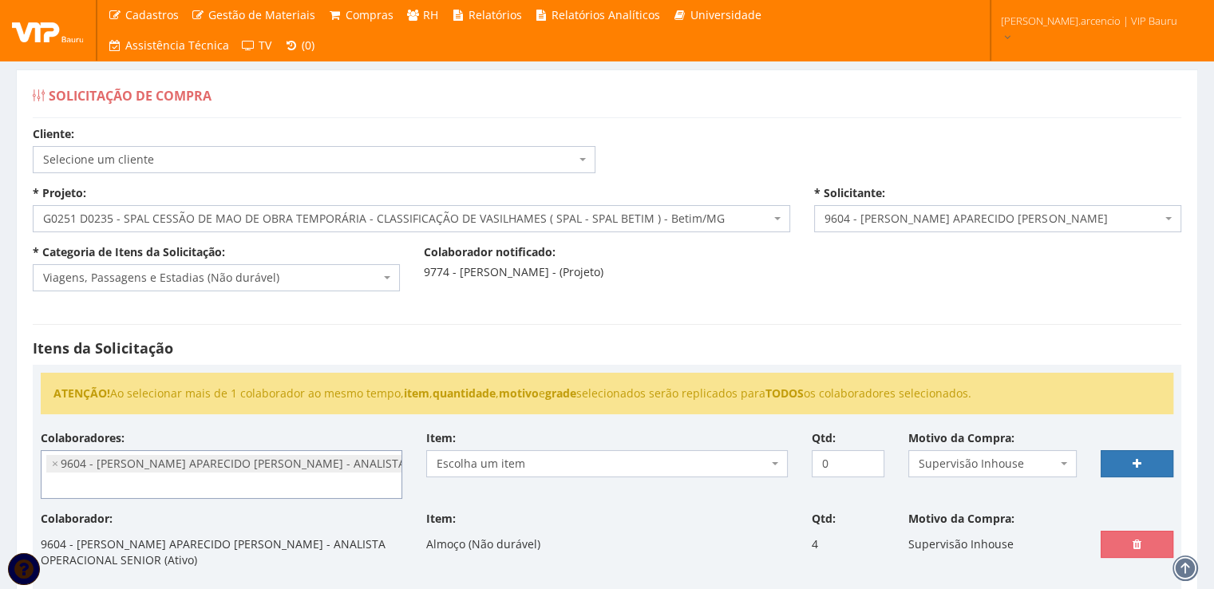
click at [773, 466] on span "Escolha um item" at bounding box center [607, 463] width 362 height 27
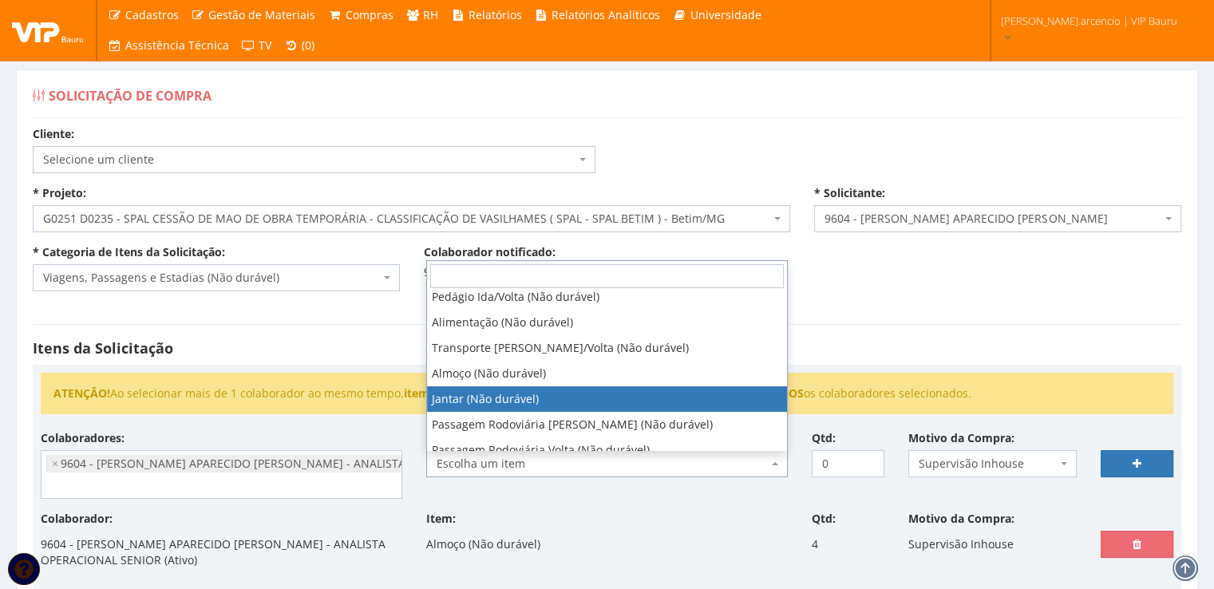
select select "579"
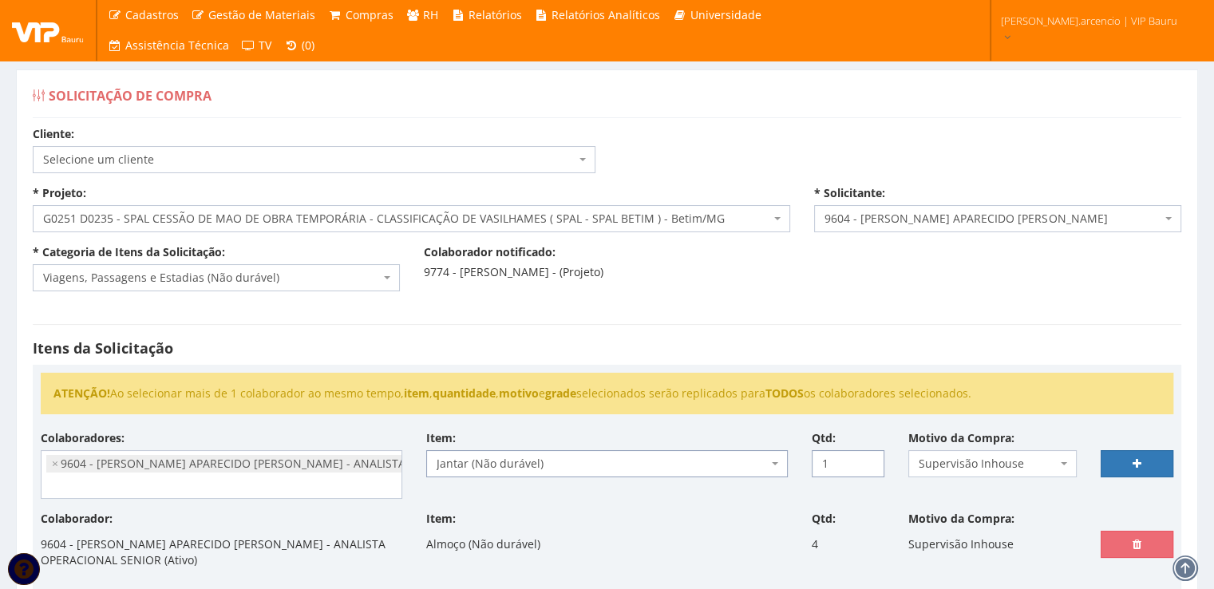
click at [867, 460] on input "1" at bounding box center [848, 463] width 73 height 27
click at [867, 460] on input "2" at bounding box center [848, 463] width 73 height 27
click at [867, 460] on input "3" at bounding box center [848, 463] width 73 height 27
type input "4"
click at [867, 460] on input "4" at bounding box center [848, 463] width 73 height 27
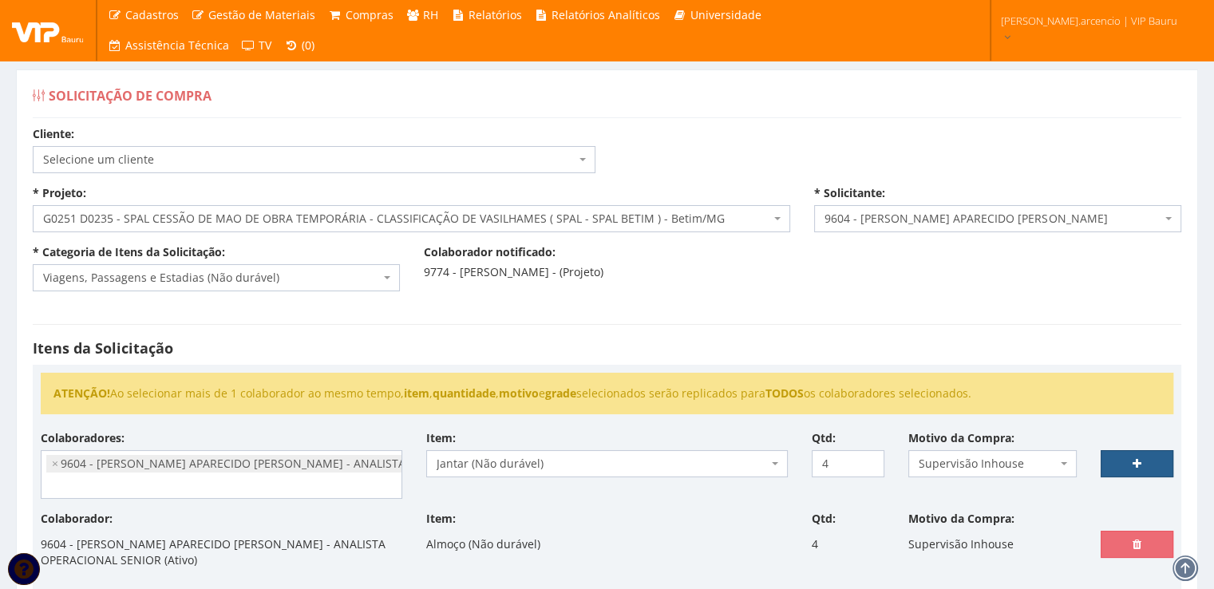
click at [1113, 456] on link at bounding box center [1137, 463] width 73 height 27
select select
type input "0"
select select
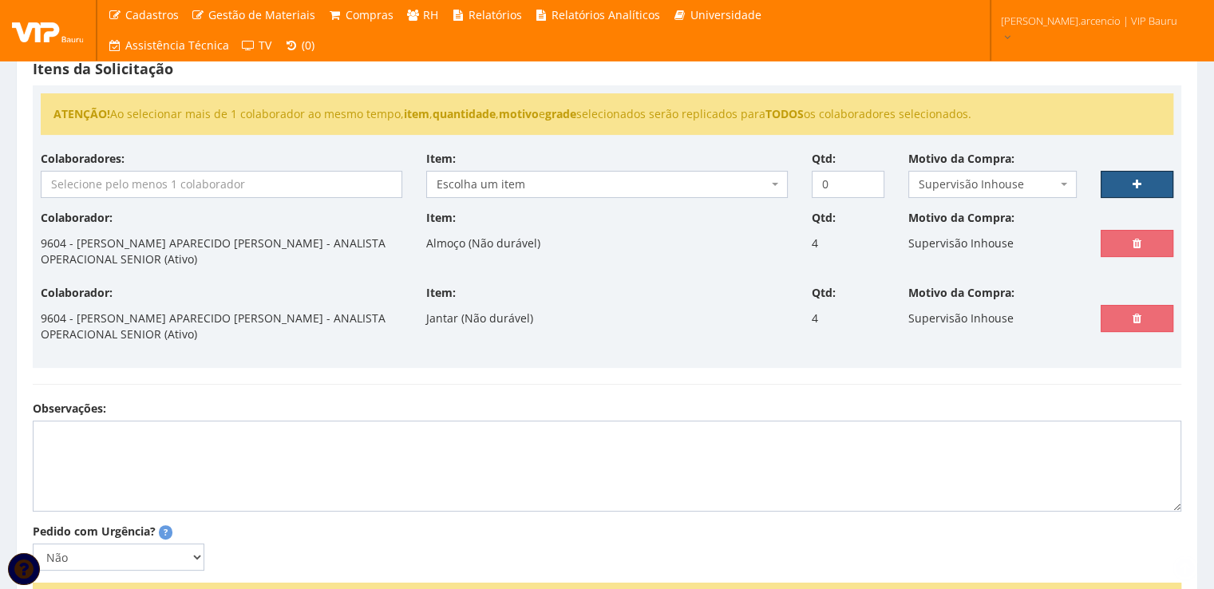
scroll to position [319, 0]
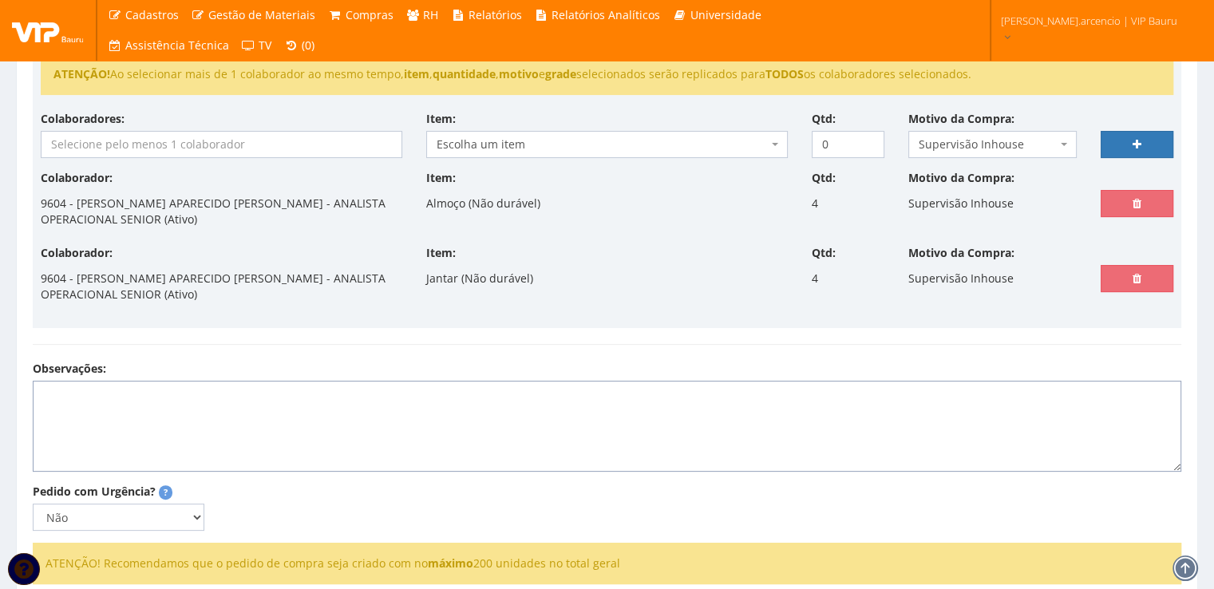
click at [58, 389] on textarea "Observações:" at bounding box center [607, 426] width 1148 height 91
click at [188, 397] on textarea "Viagem: 09, 10, 11 e 12 de outubro de 2025." at bounding box center [607, 426] width 1148 height 91
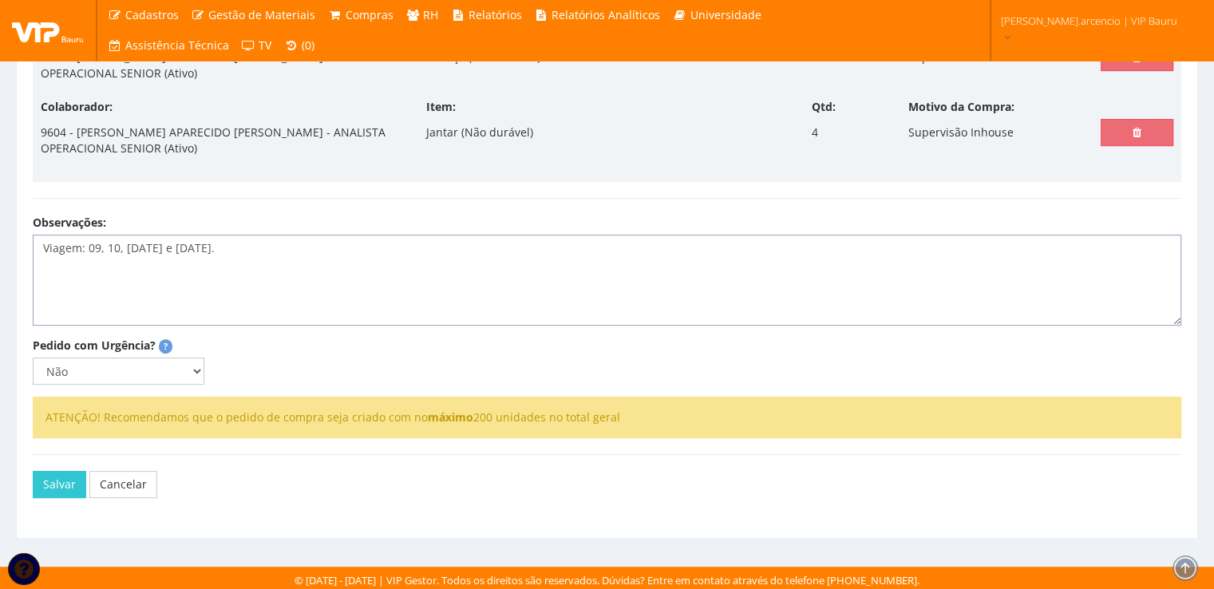
scroll to position [466, 0]
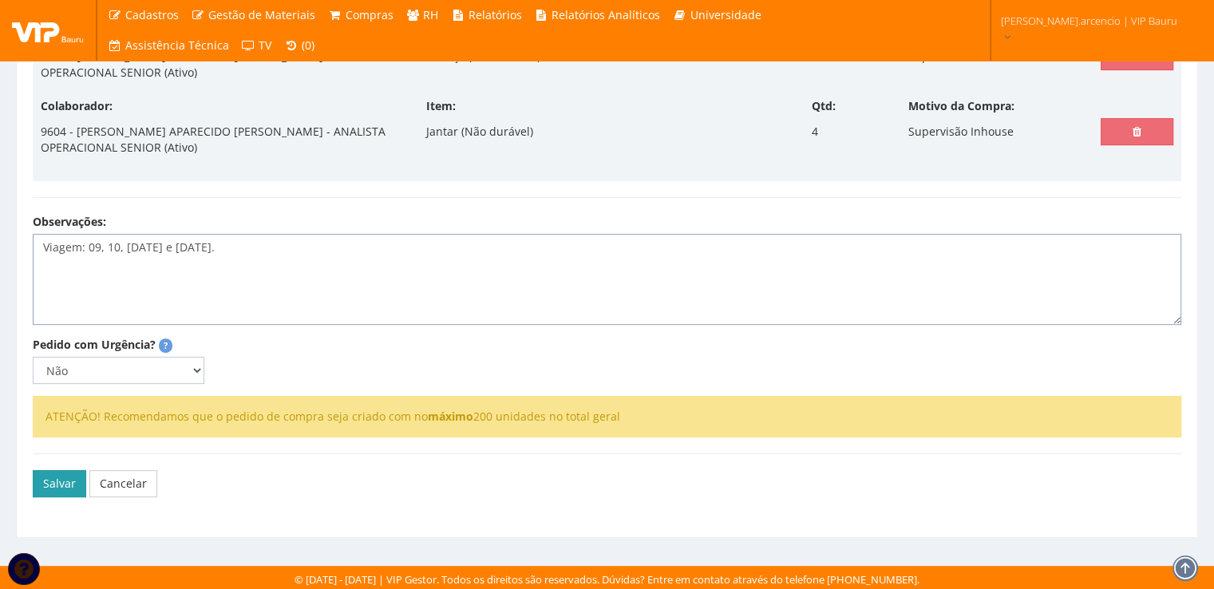
type textarea "Viagem: 09, 10, 11 e 12 de Outubro de 2025."
click at [60, 487] on button "Salvar" at bounding box center [59, 483] width 53 height 27
